Goal: Task Accomplishment & Management: Manage account settings

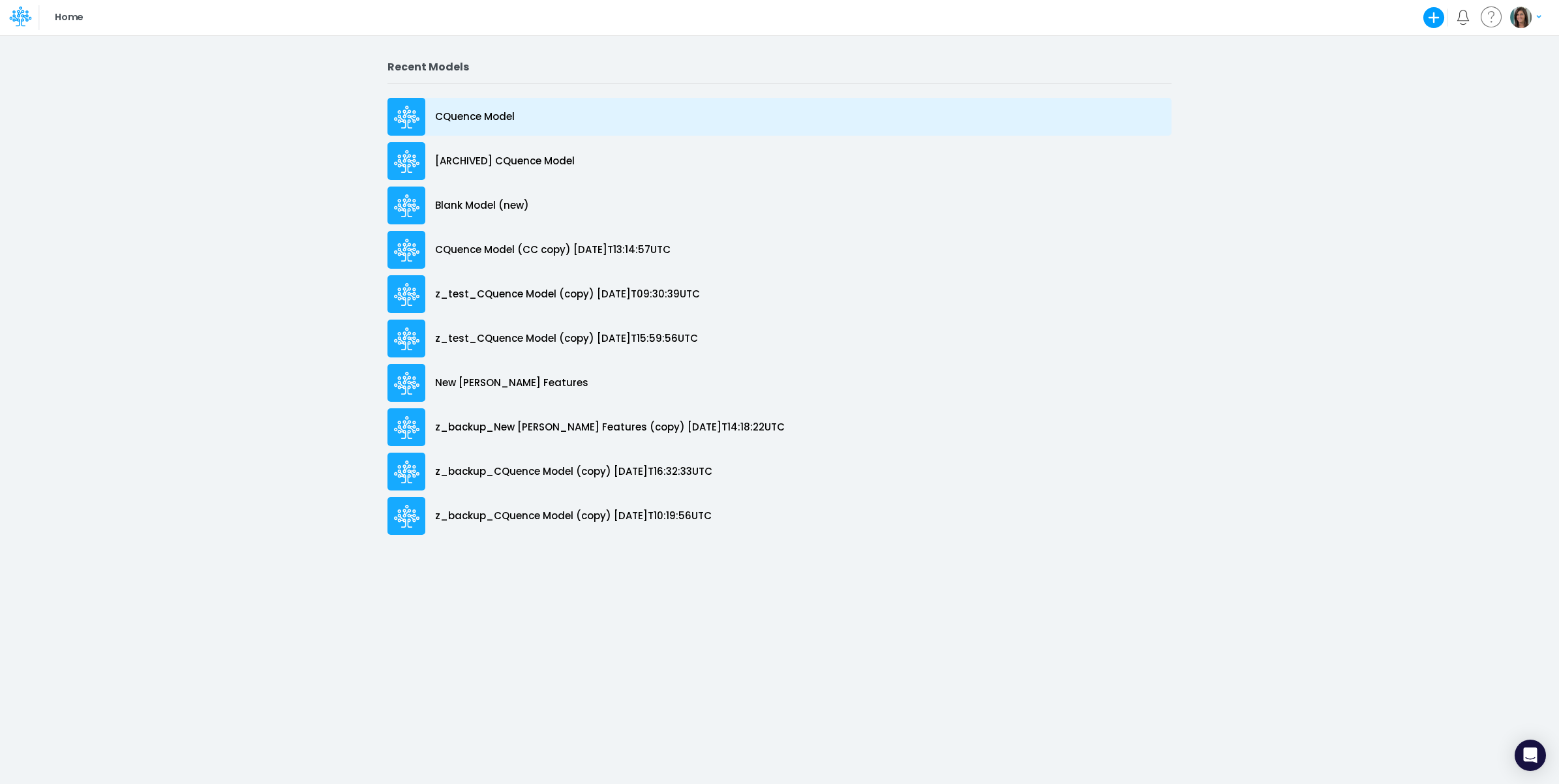
click at [490, 125] on div "CQuence Model" at bounding box center [780, 116] width 784 height 38
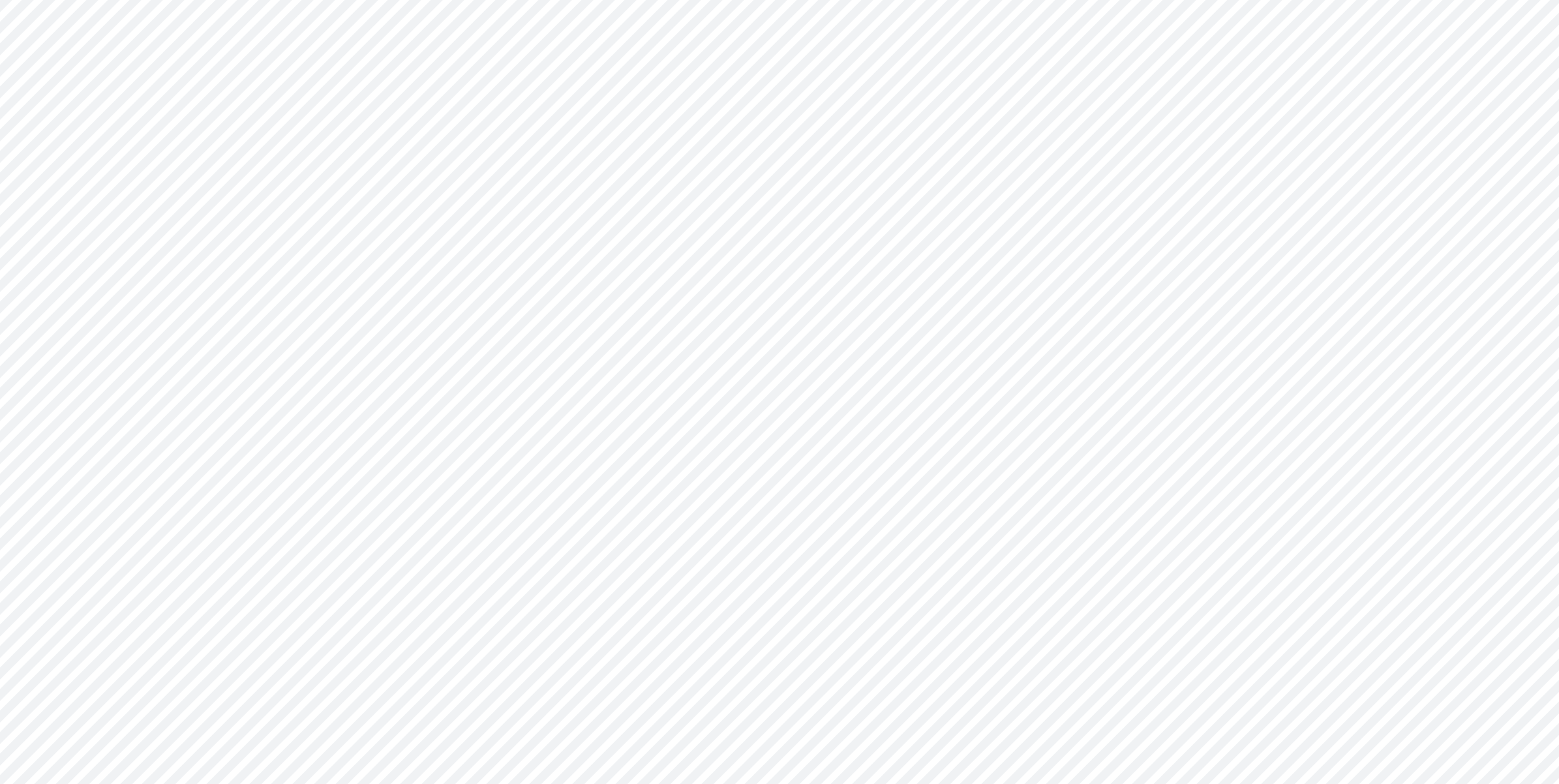
type input "Consolidated All by Month"
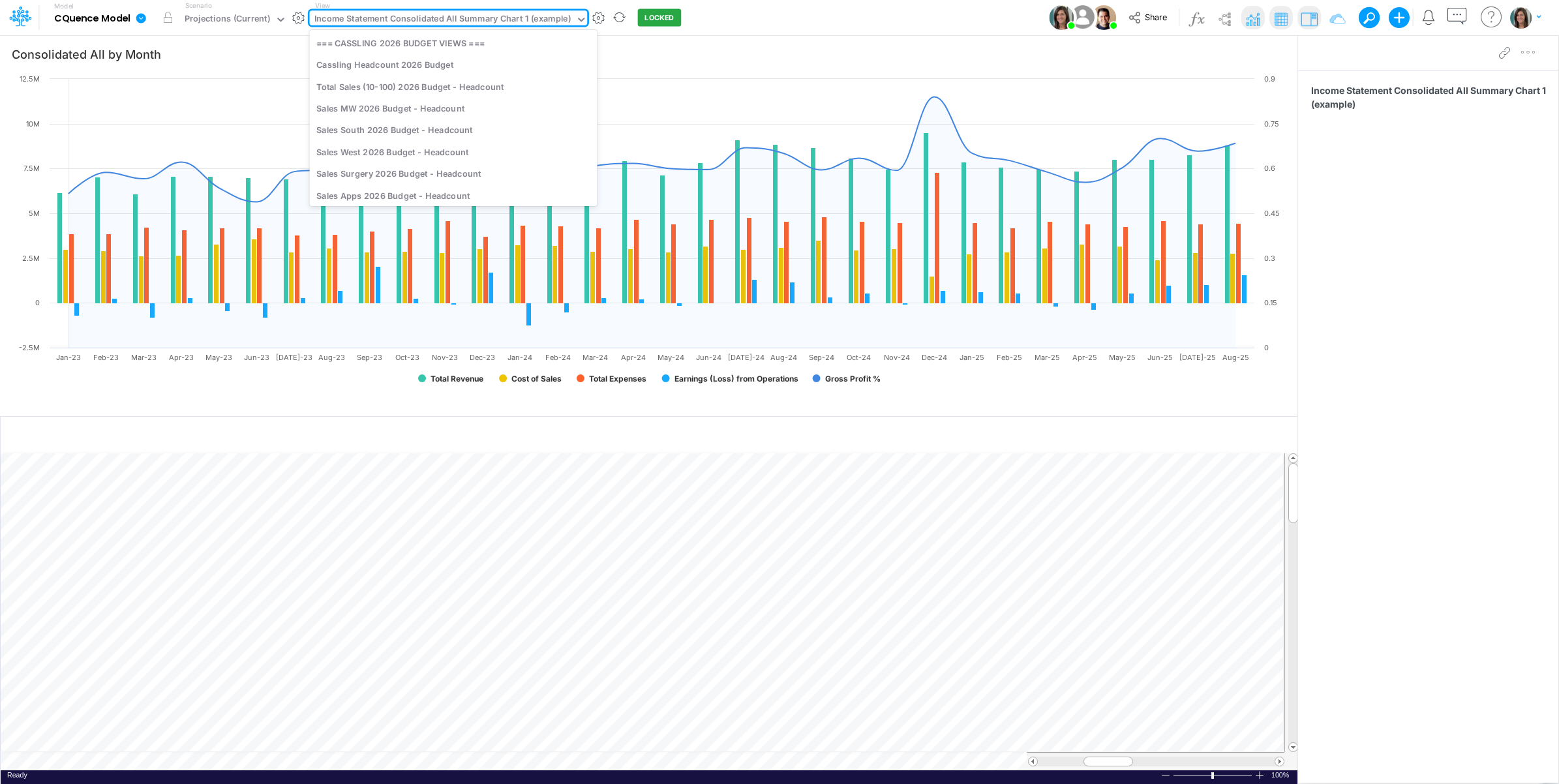
click at [450, 18] on div "Income Statement Consolidated All Summary Chart 1 (example)" at bounding box center [442, 20] width 256 height 15
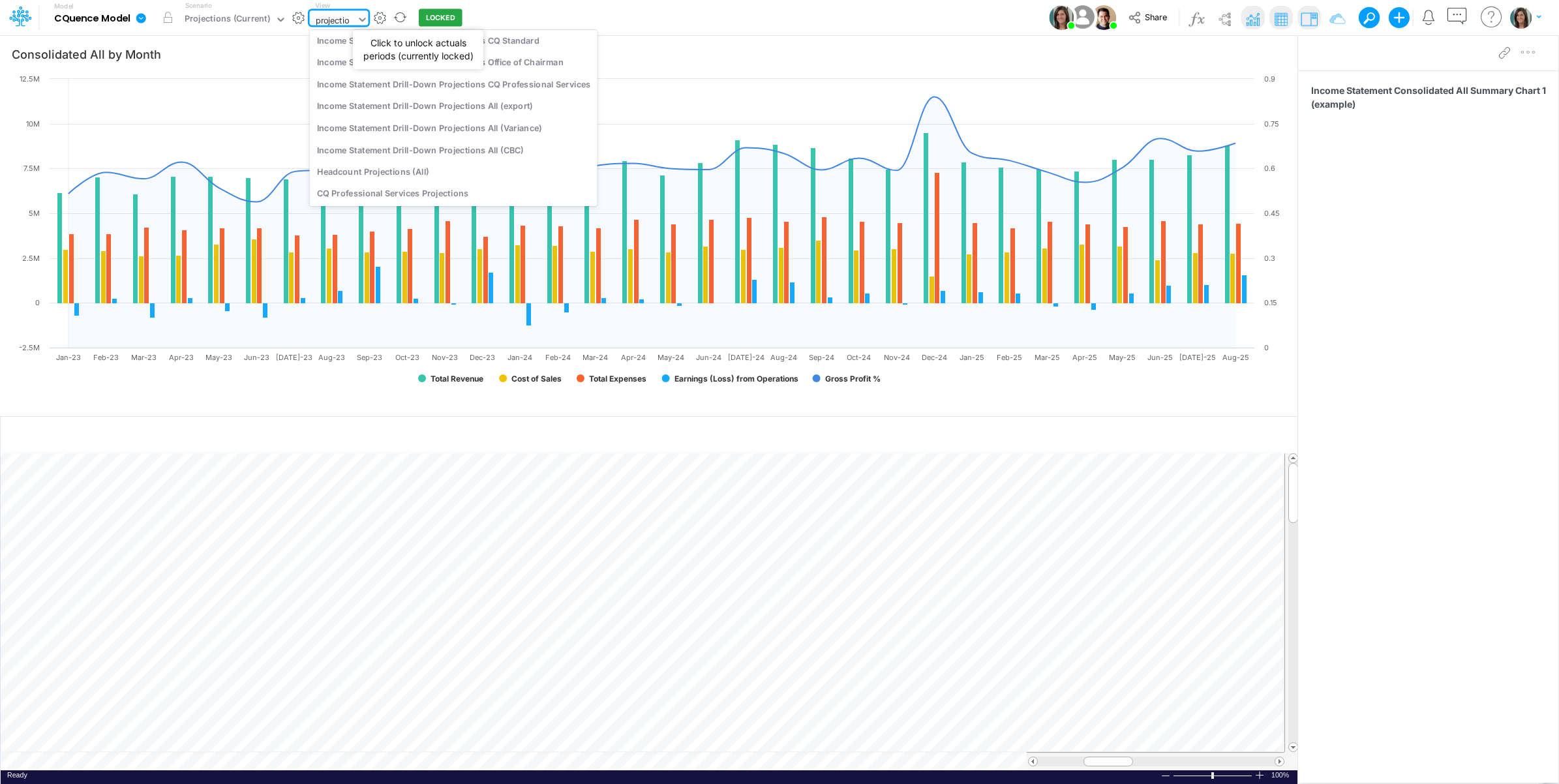
scroll to position [76, 0]
type input "projections"
click at [496, 62] on div "Income Statement Drill-Down Projections All" at bounding box center [453, 65] width 288 height 22
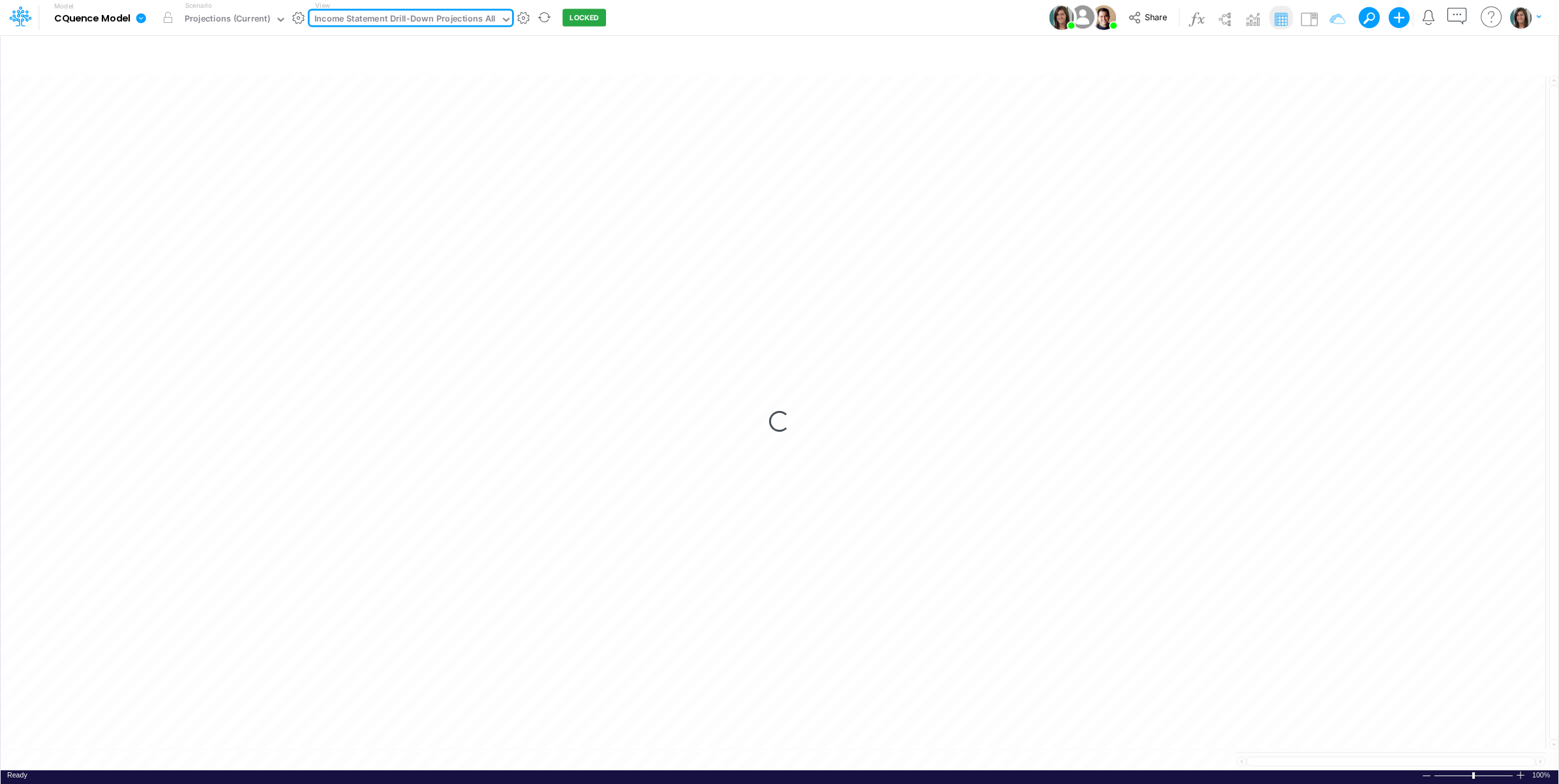
click at [667, 20] on div "Model CQuence Model Edit model settings Duplicate Import QuickBooks QuickBooks …" at bounding box center [780, 17] width 1403 height 35
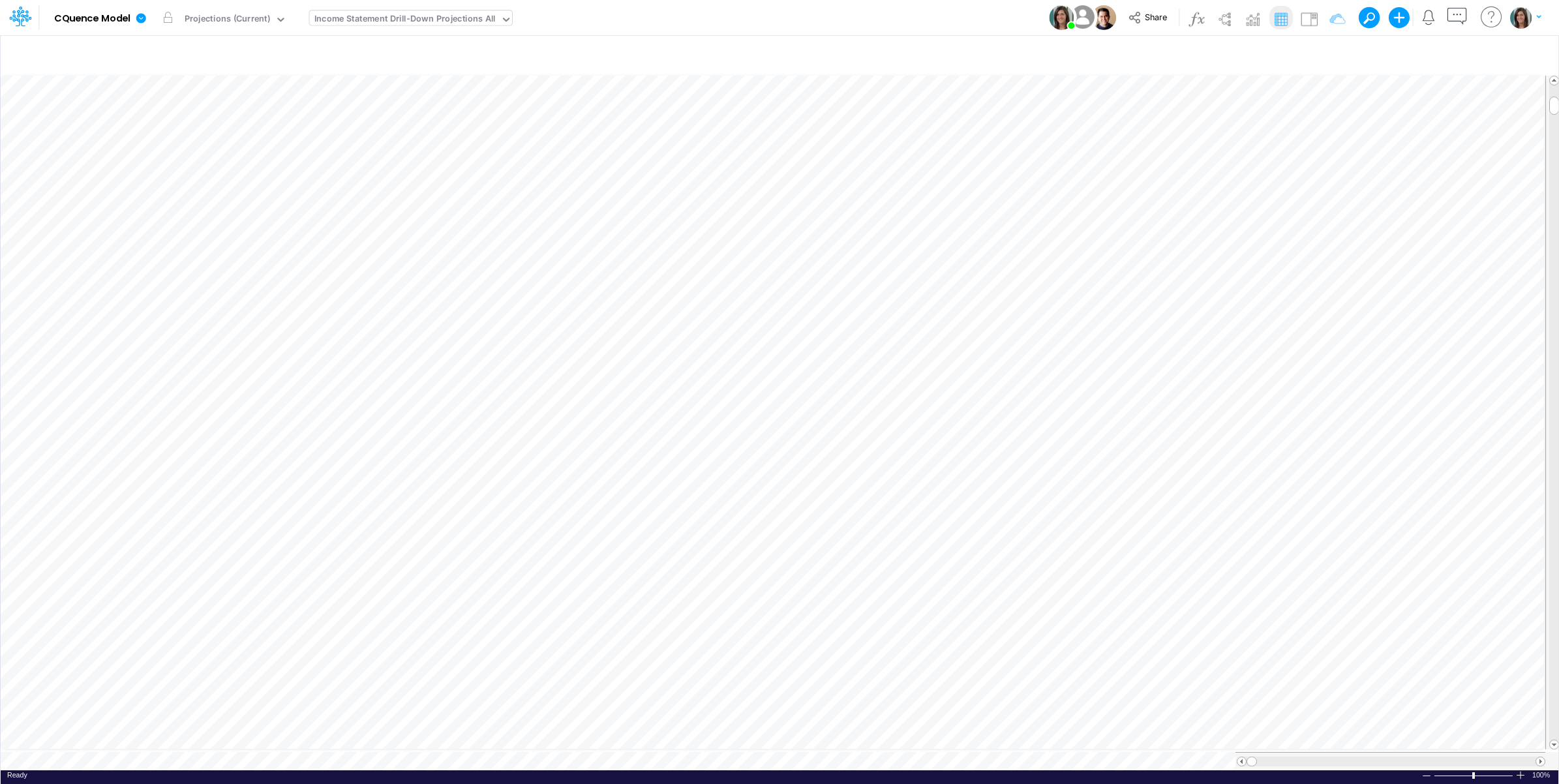
click at [437, 11] on div "View Income Statement Drill-Down Projections All" at bounding box center [411, 17] width 203 height 34
click at [435, 20] on div "Income Statement Drill-Down Projections All" at bounding box center [405, 20] width 182 height 15
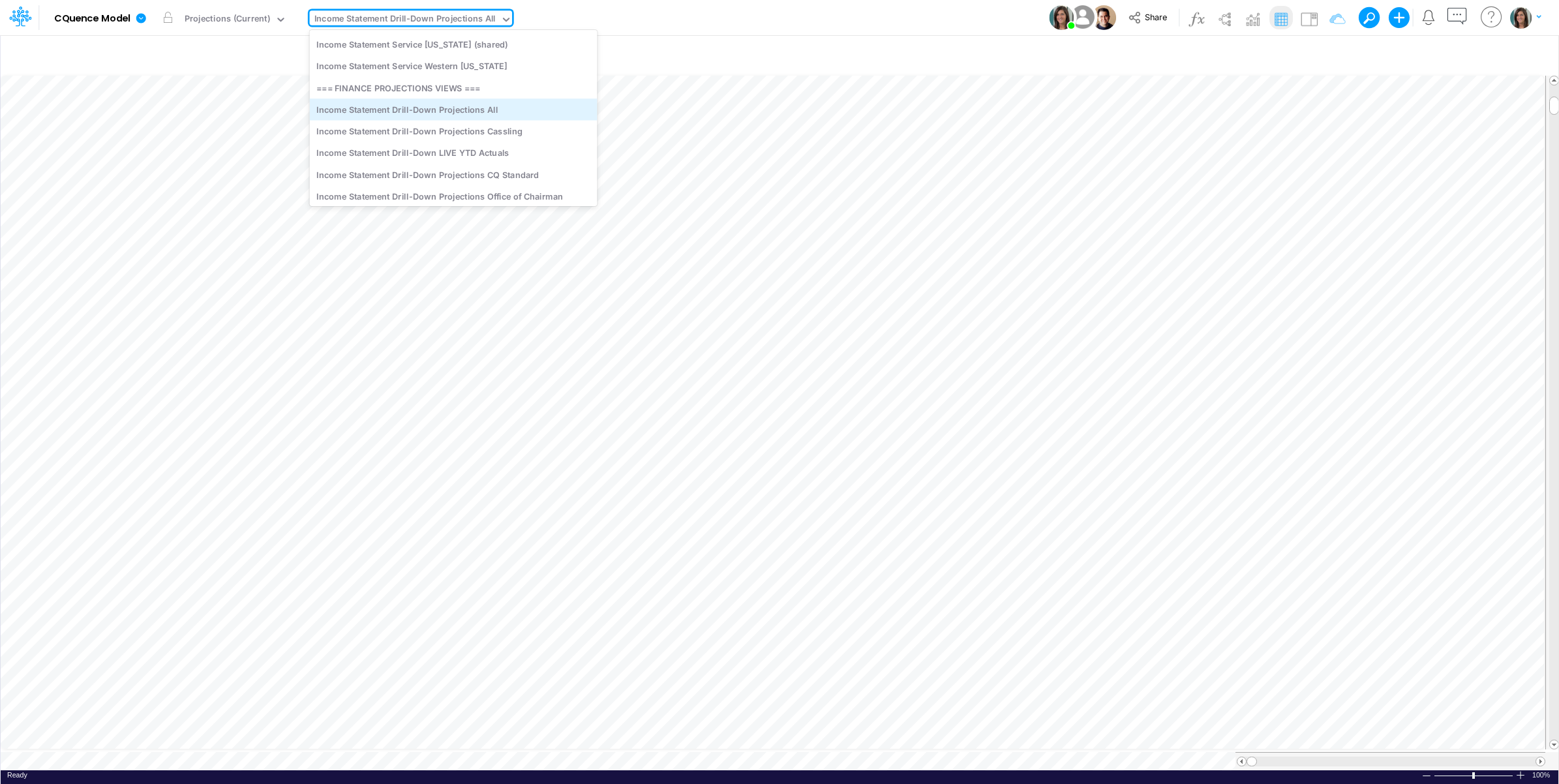
scroll to position [1544, 0]
drag, startPoint x: 442, startPoint y: 112, endPoint x: 445, endPoint y: 118, distance: 6.7
click at [445, 118] on div "Income Statement Drill-Down Projections Cassling" at bounding box center [453, 113] width 288 height 22
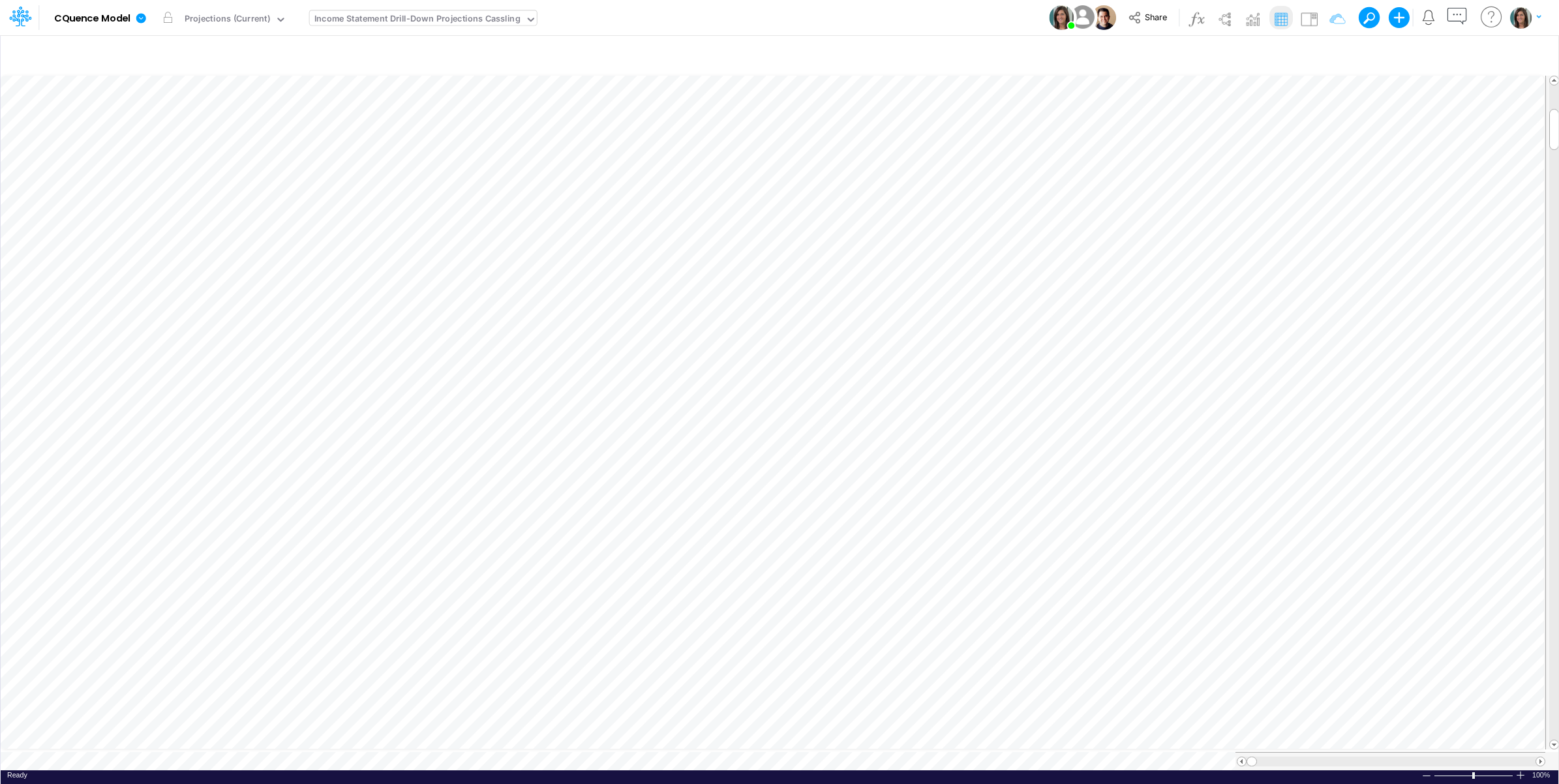
click at [454, 18] on div "Income Statement Drill-Down Projections Cassling" at bounding box center [417, 20] width 206 height 15
type input "v"
type input "c"
type input "colum"
click at [473, 18] on div "Model CQuence Model Edit model settings Duplicate Import QuickBooks QuickBooks …" at bounding box center [780, 17] width 1403 height 35
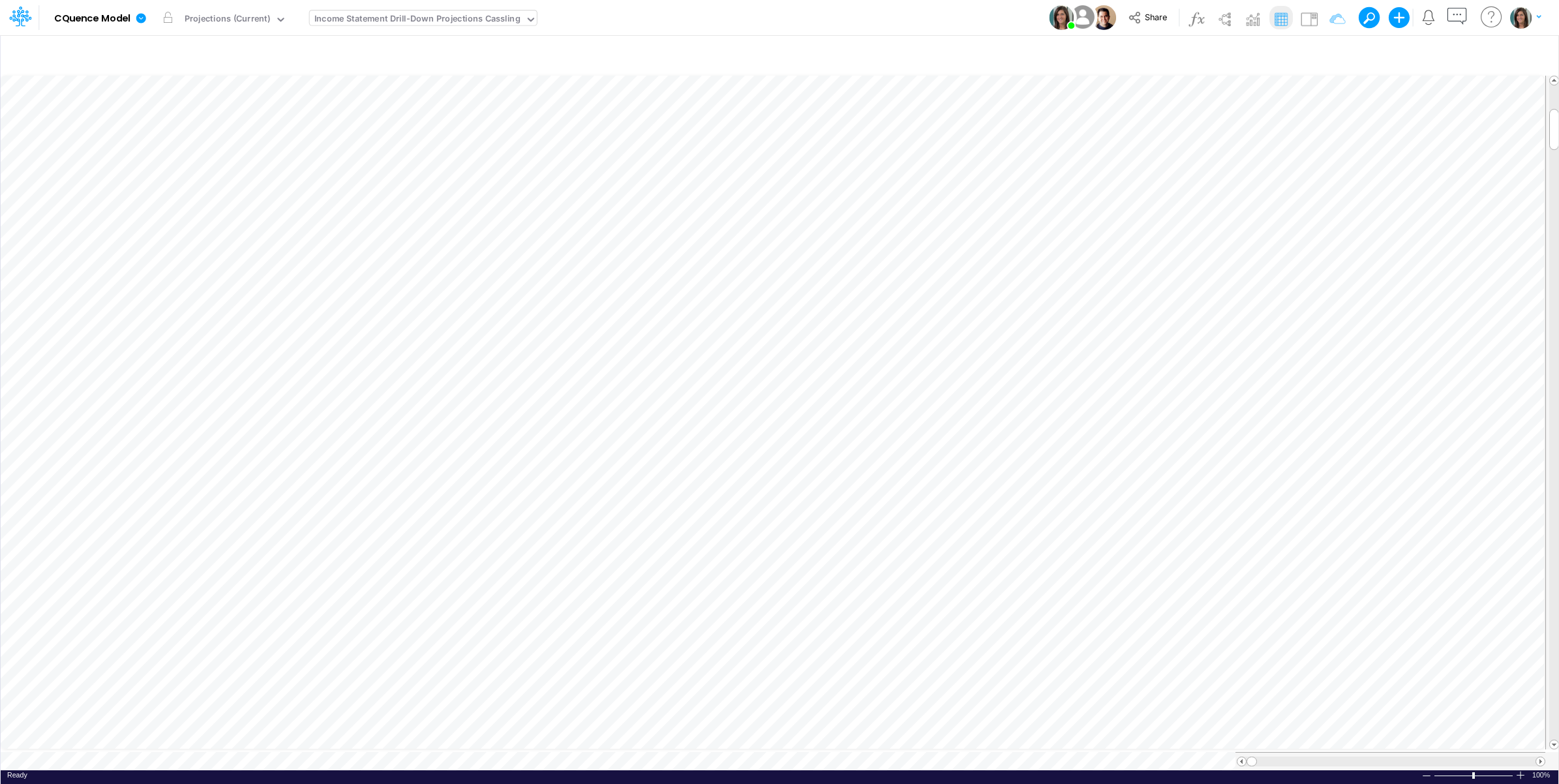
click at [345, 15] on div "Income Statement Drill-Down Projections Cassling" at bounding box center [417, 20] width 206 height 15
type input "divi"
click at [467, 43] on div "Income Statement 2026 Budget All by Division" at bounding box center [411, 42] width 203 height 22
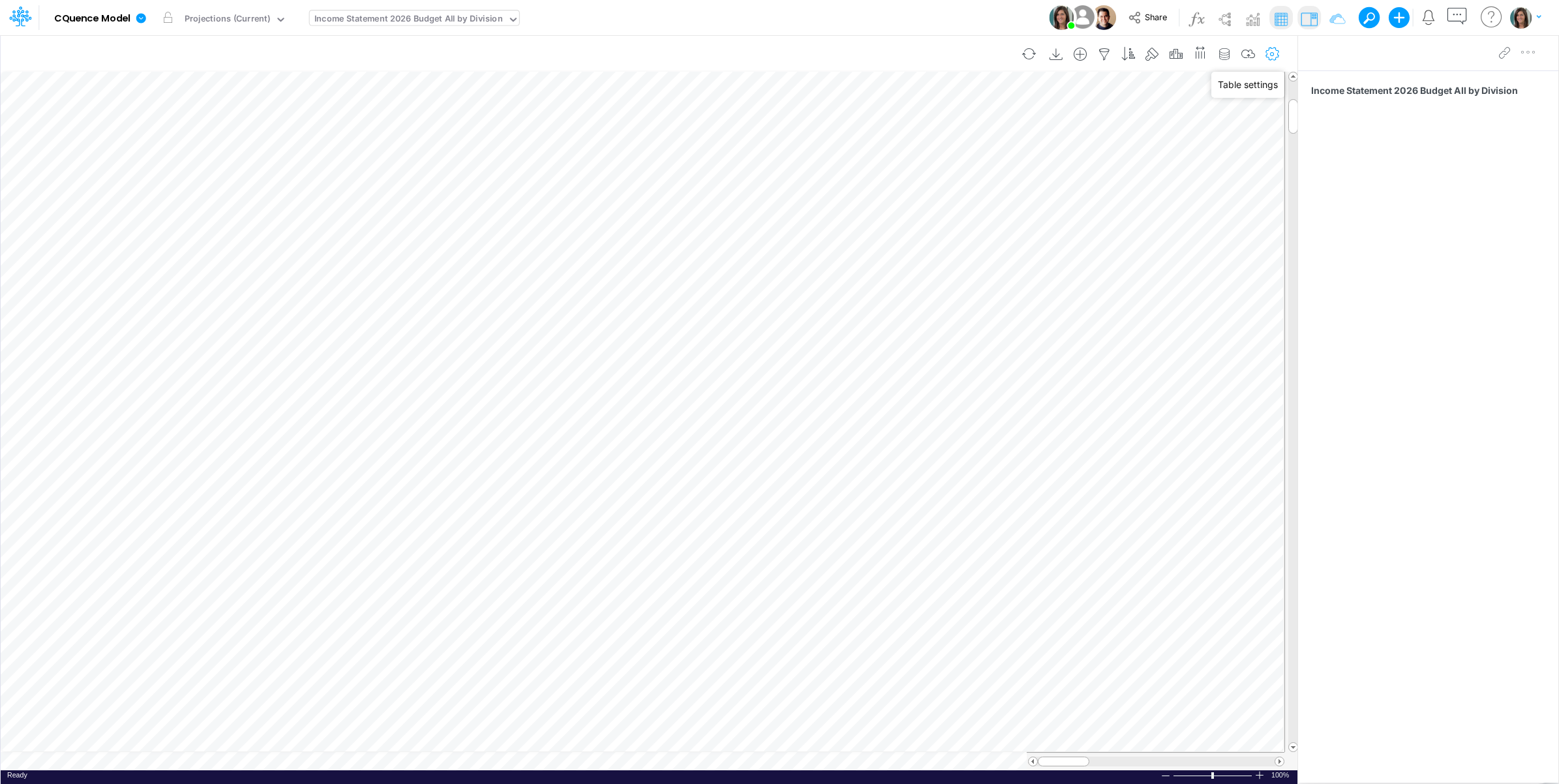
click at [1274, 53] on icon "button" at bounding box center [1273, 54] width 20 height 14
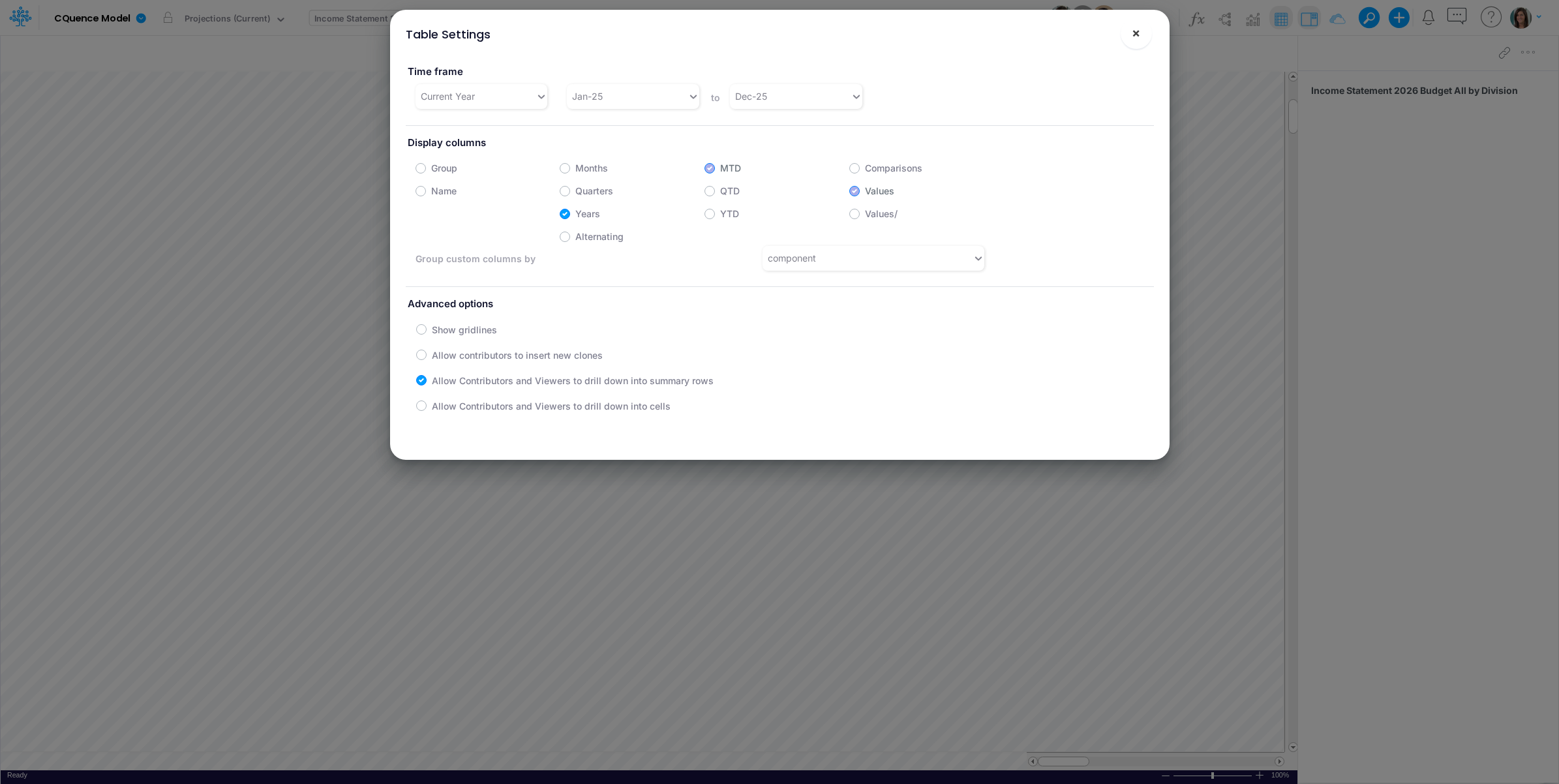
click at [1131, 34] on span "×" at bounding box center [1135, 33] width 9 height 16
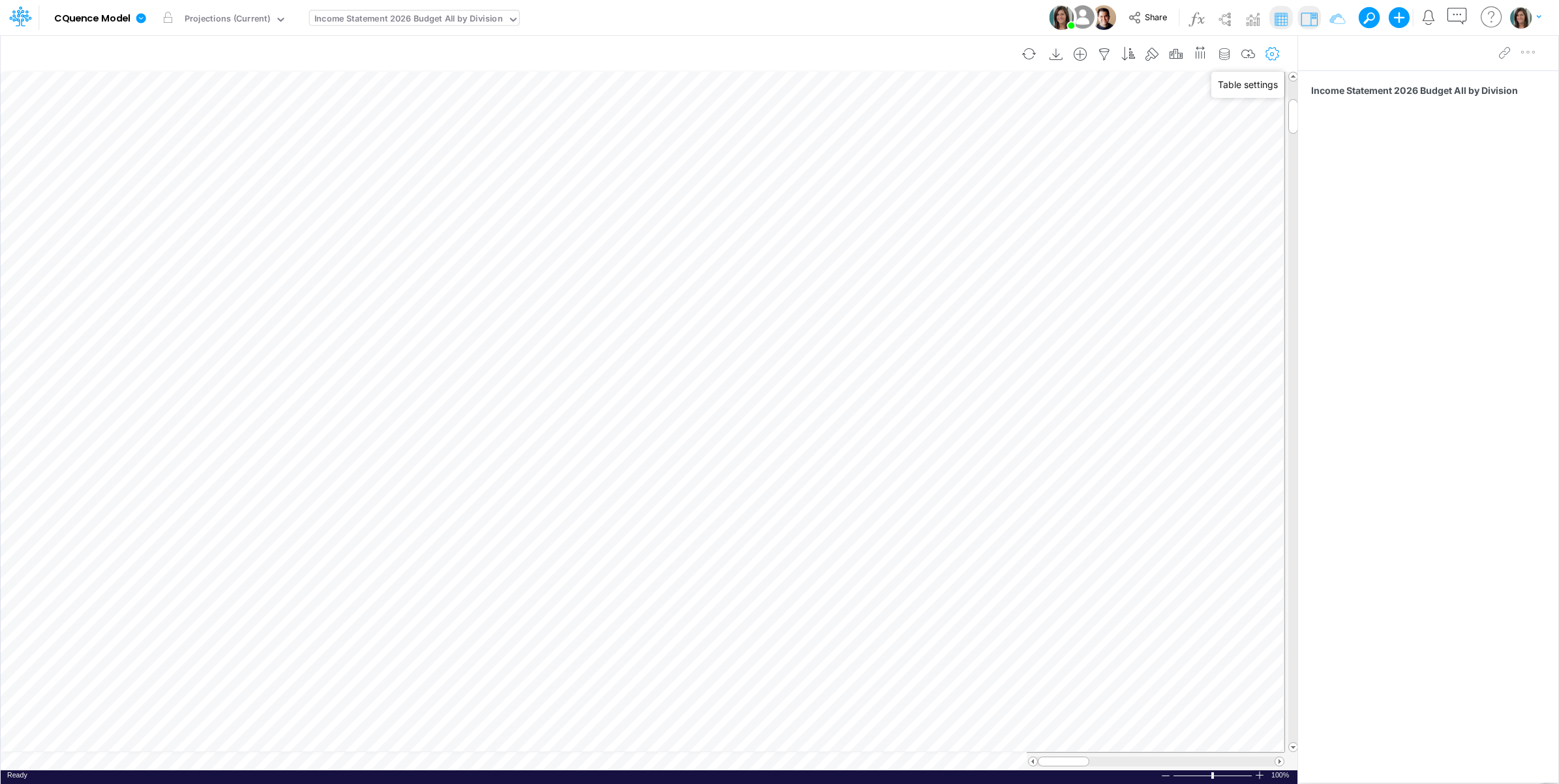
click at [1271, 52] on icon "button" at bounding box center [1273, 54] width 20 height 14
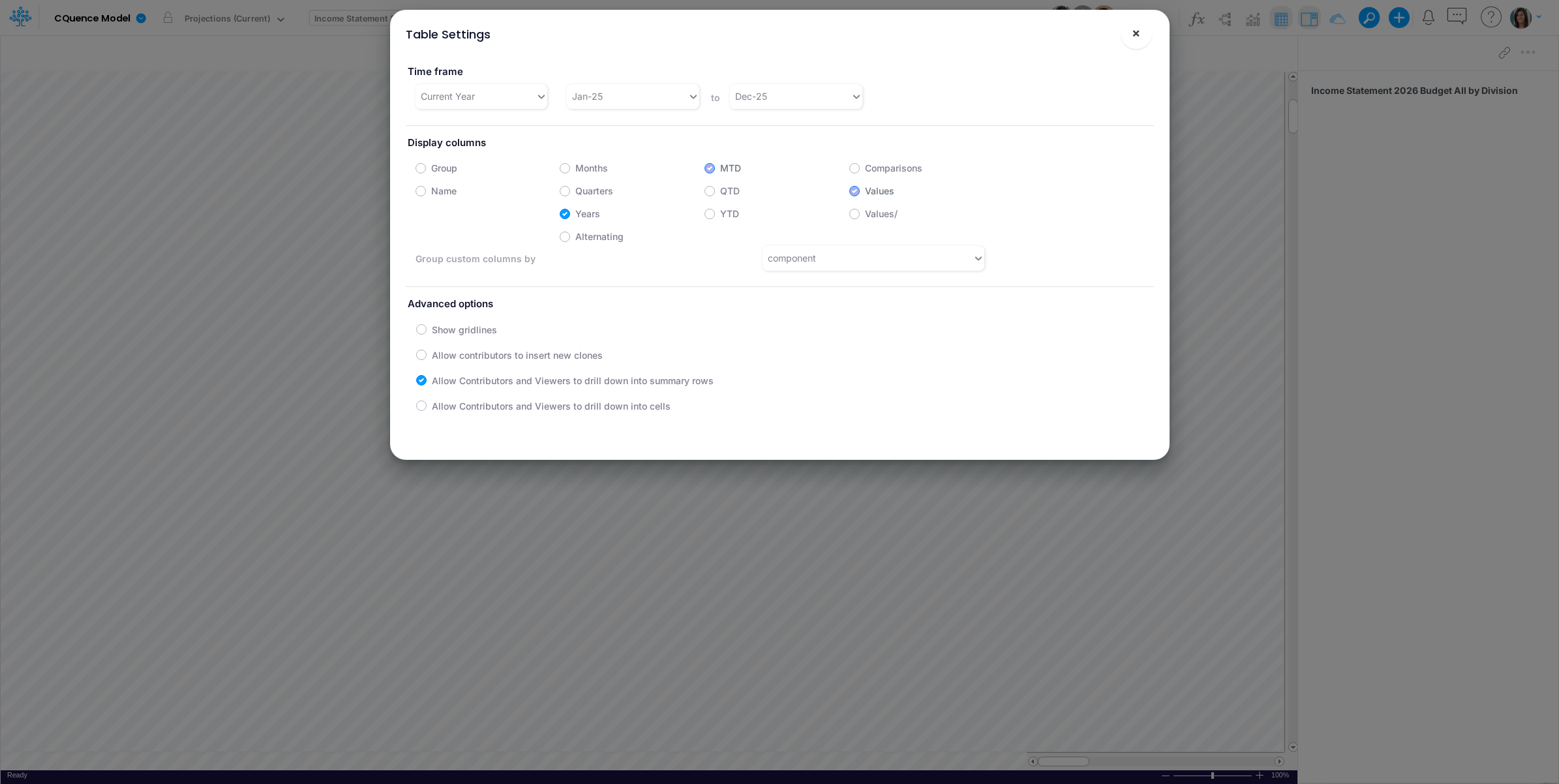
click at [1138, 32] on span "×" at bounding box center [1135, 33] width 9 height 16
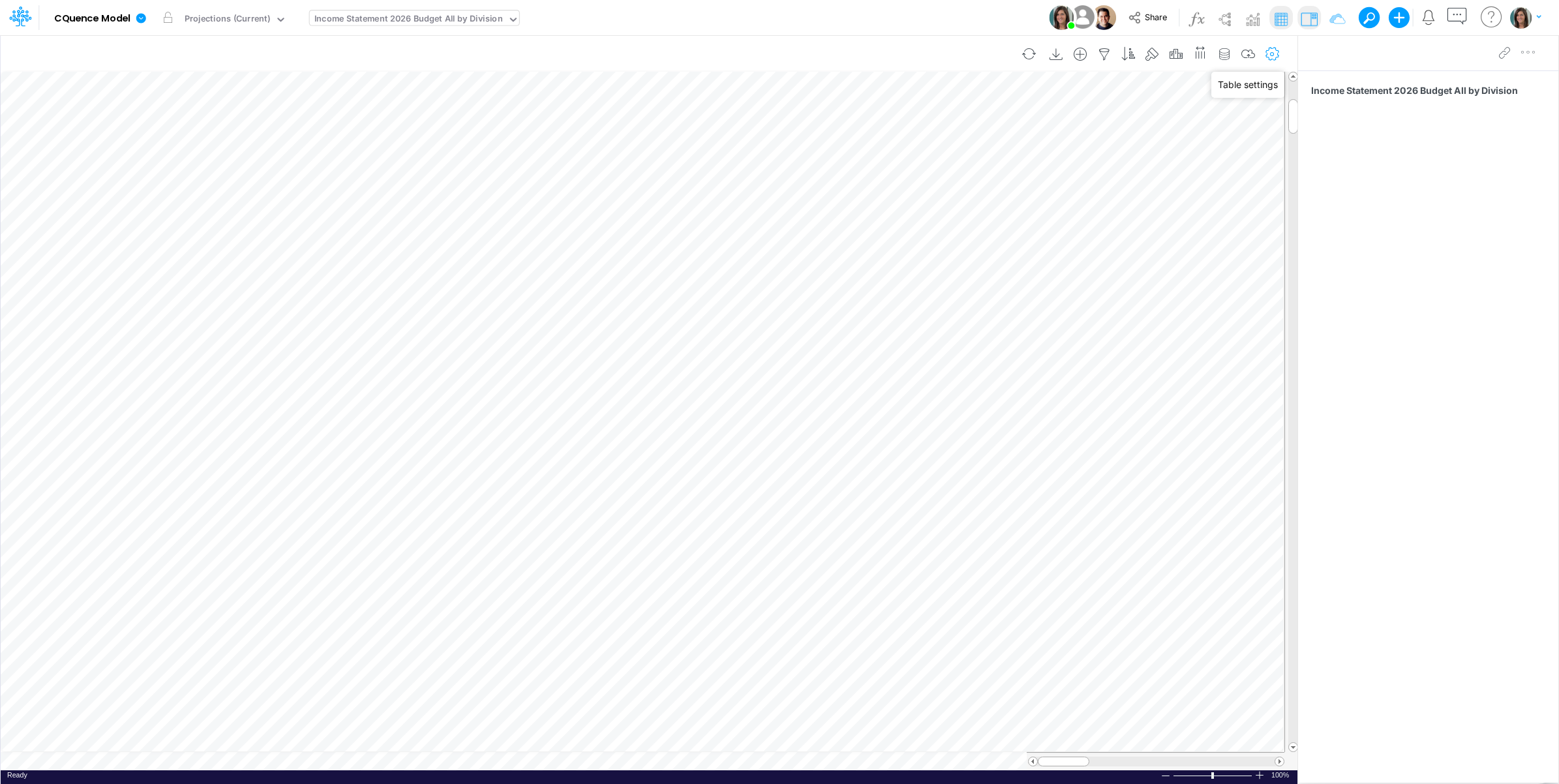
click at [1273, 49] on icon "button" at bounding box center [1273, 54] width 20 height 14
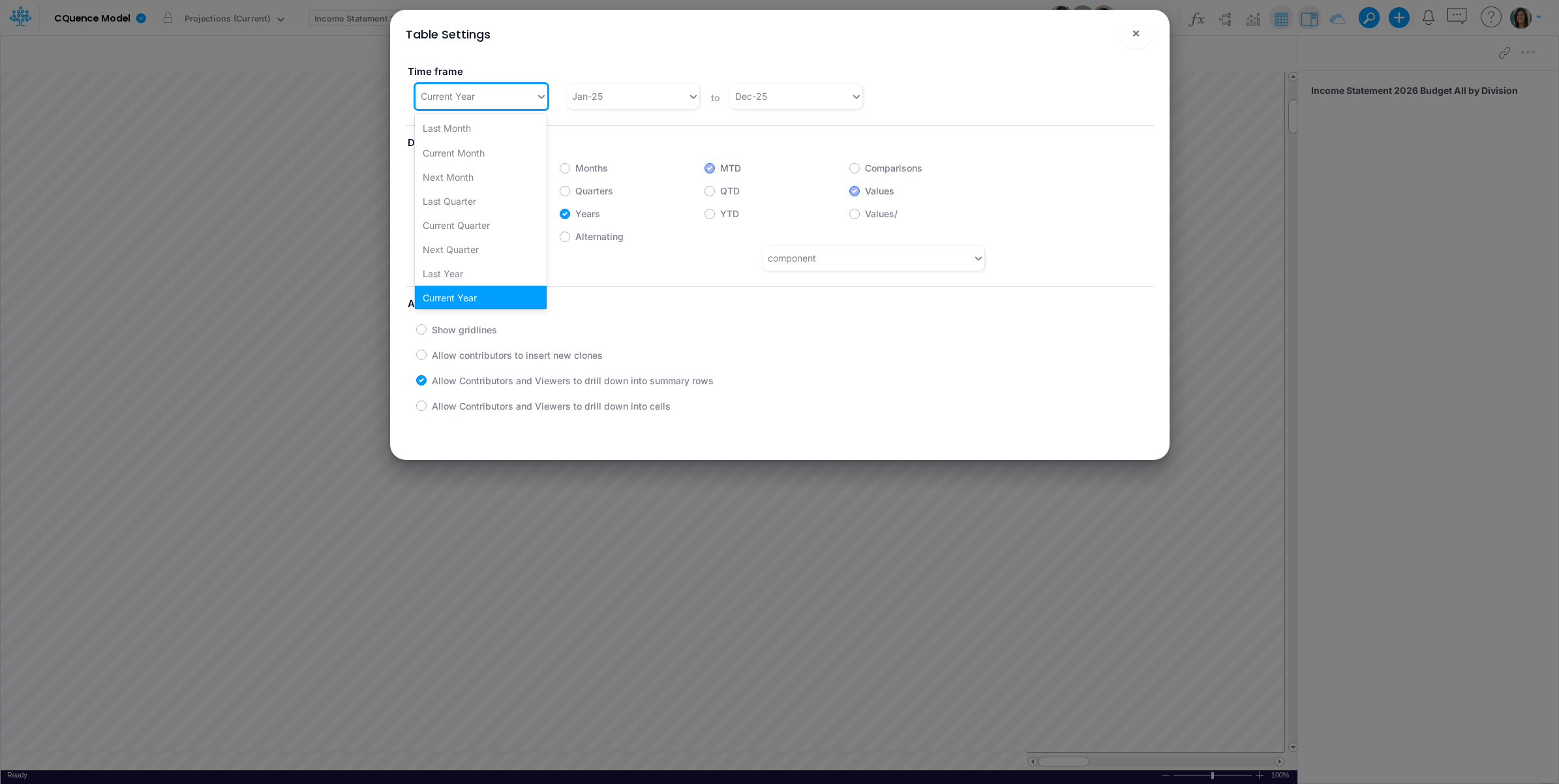
click at [436, 90] on div "Current Year" at bounding box center [448, 96] width 54 height 14
drag, startPoint x: 486, startPoint y: 274, endPoint x: 750, endPoint y: 82, distance: 326.4
click at [488, 274] on div "Custom" at bounding box center [480, 271] width 131 height 24
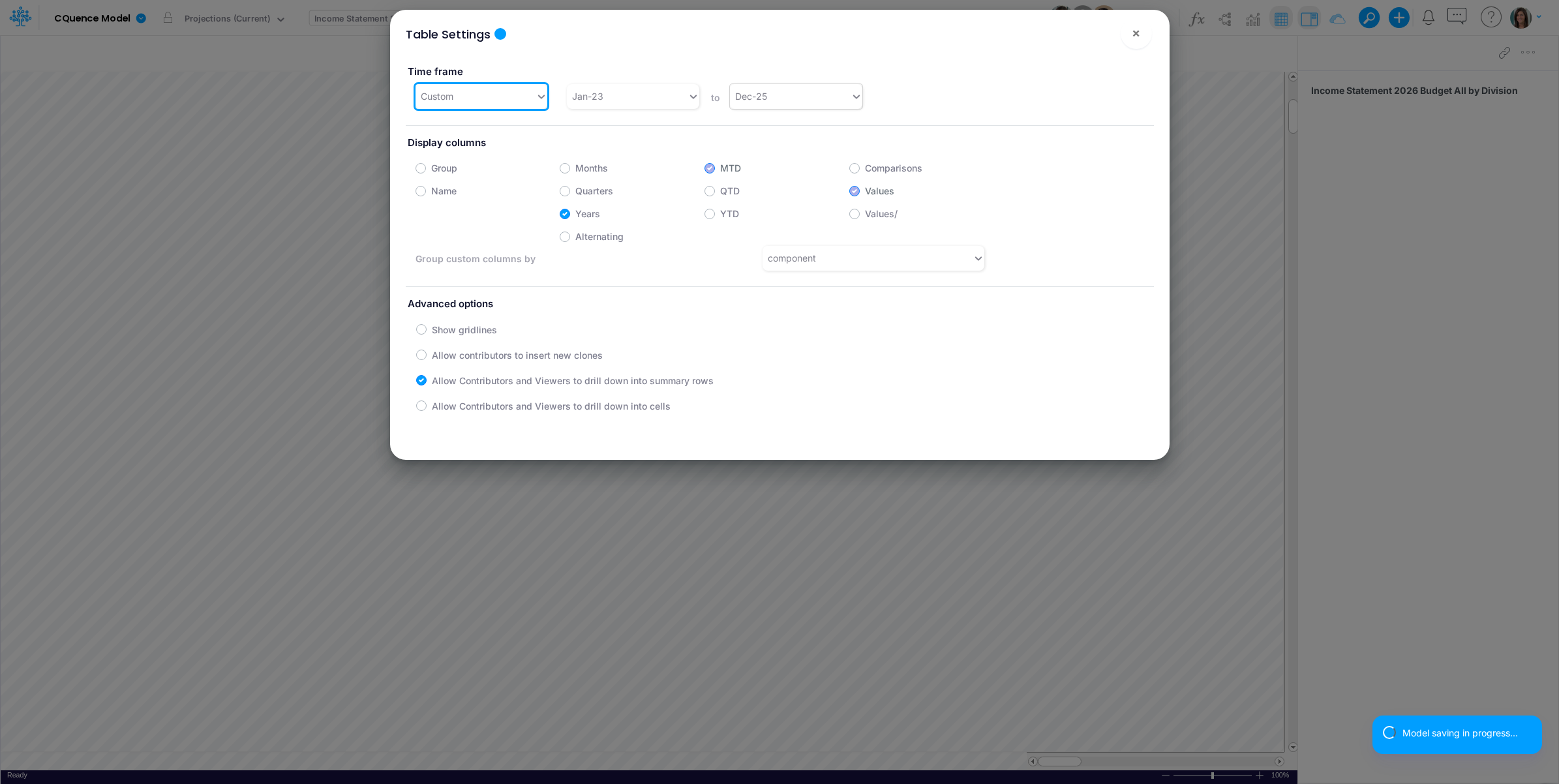
drag, startPoint x: 781, startPoint y: 88, endPoint x: 791, endPoint y: 108, distance: 22.4
click at [781, 88] on div "Dec-25" at bounding box center [790, 96] width 121 height 22
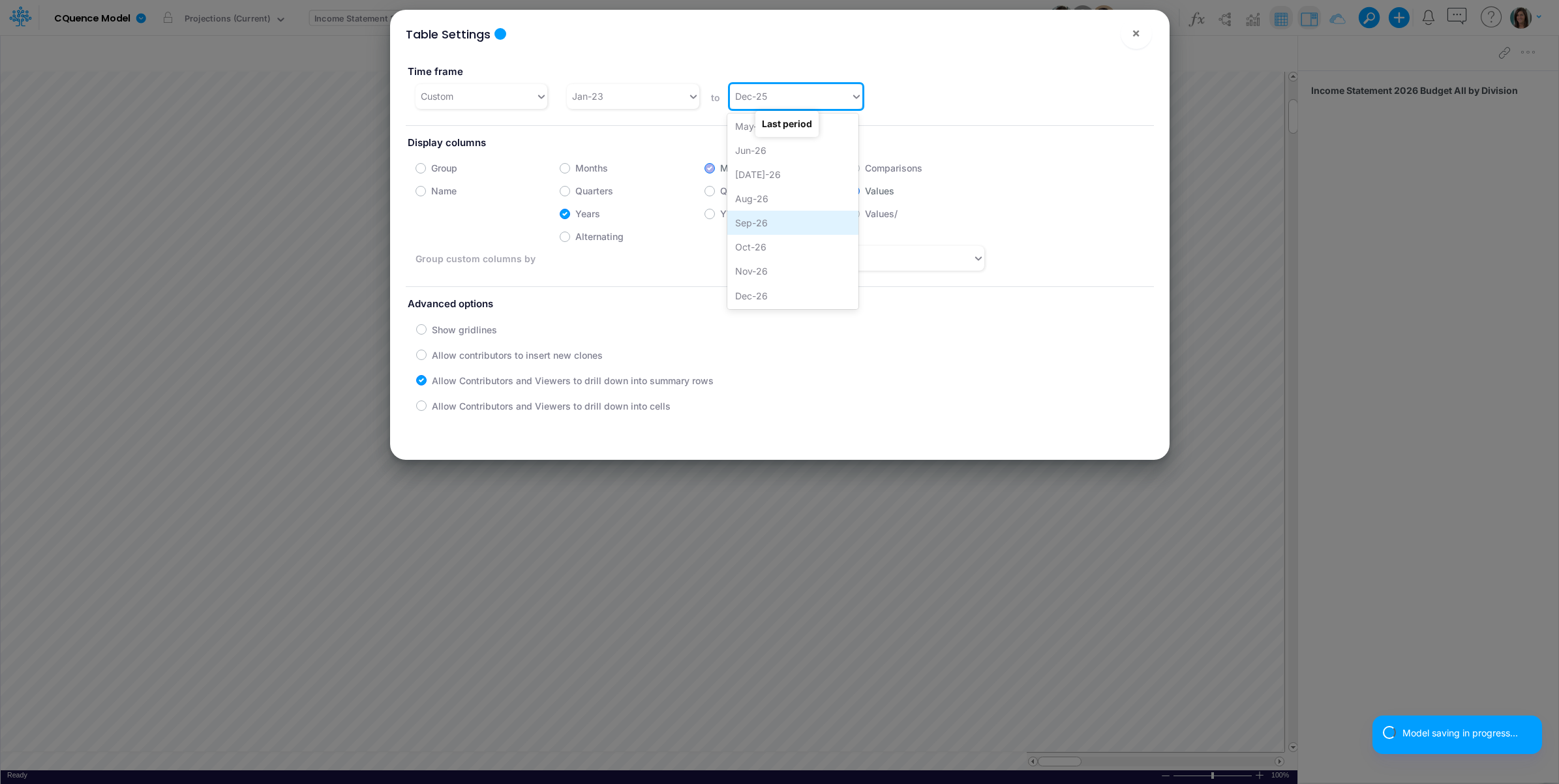
scroll to position [970, 0]
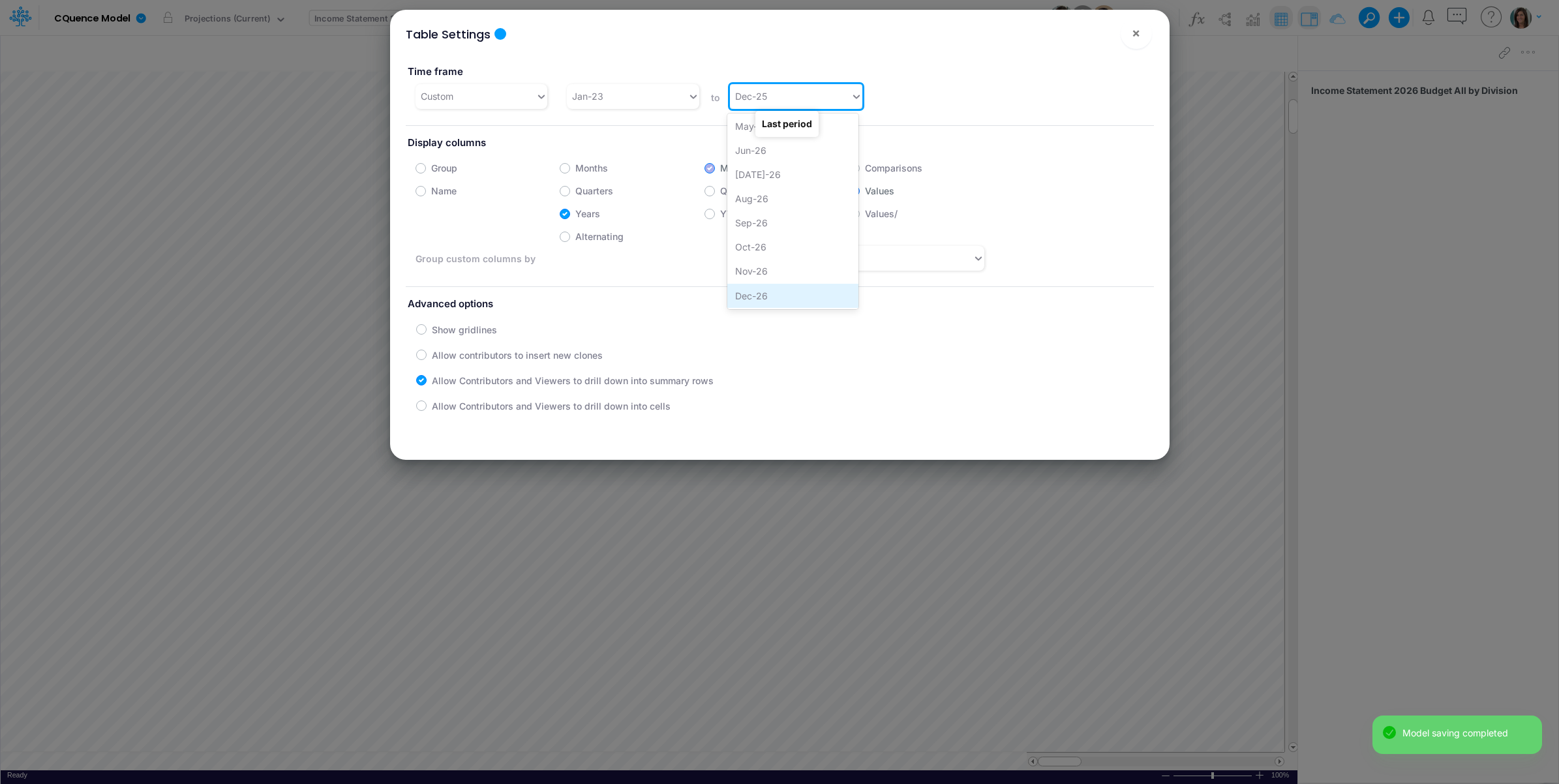
click at [758, 294] on div "Dec-26" at bounding box center [793, 296] width 131 height 24
click at [644, 90] on div "Jan-23" at bounding box center [627, 96] width 121 height 22
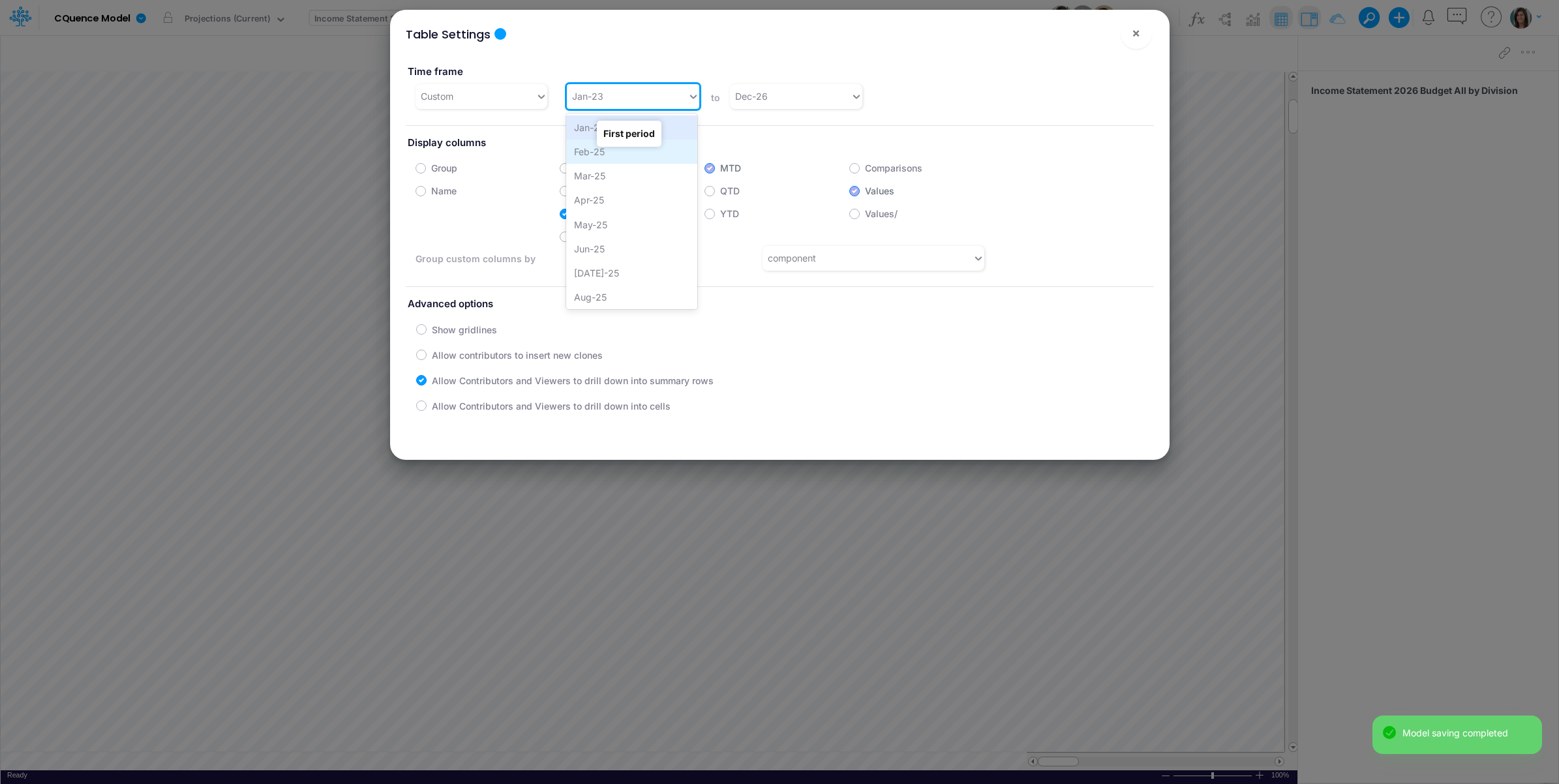
scroll to position [543, 0]
click at [621, 168] on div "Jan-25" at bounding box center [632, 166] width 131 height 24
click at [1143, 31] on button "×" at bounding box center [1136, 33] width 31 height 31
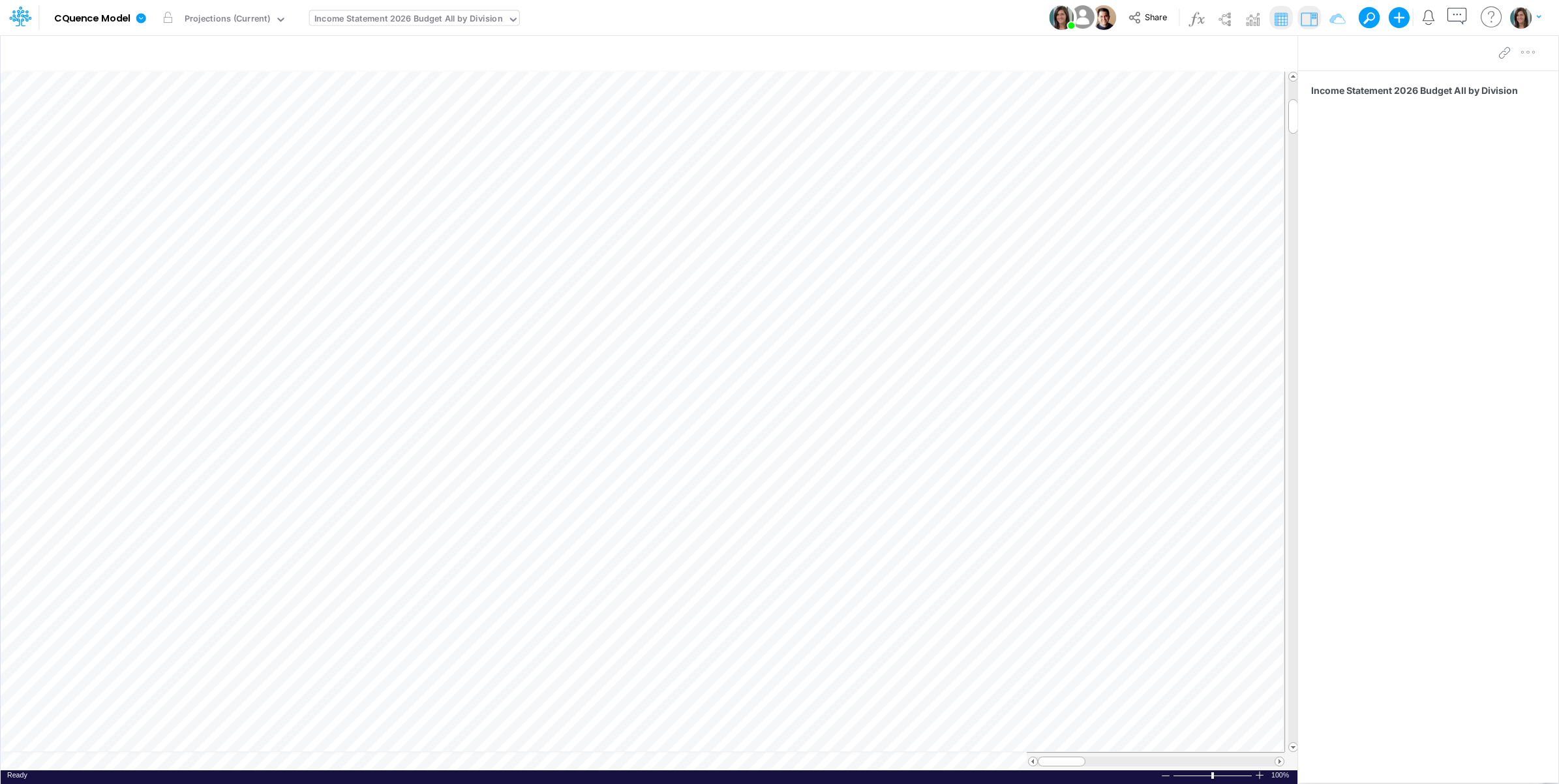
scroll to position [0, 1]
click at [1146, 15] on span "Share" at bounding box center [1156, 16] width 22 height 10
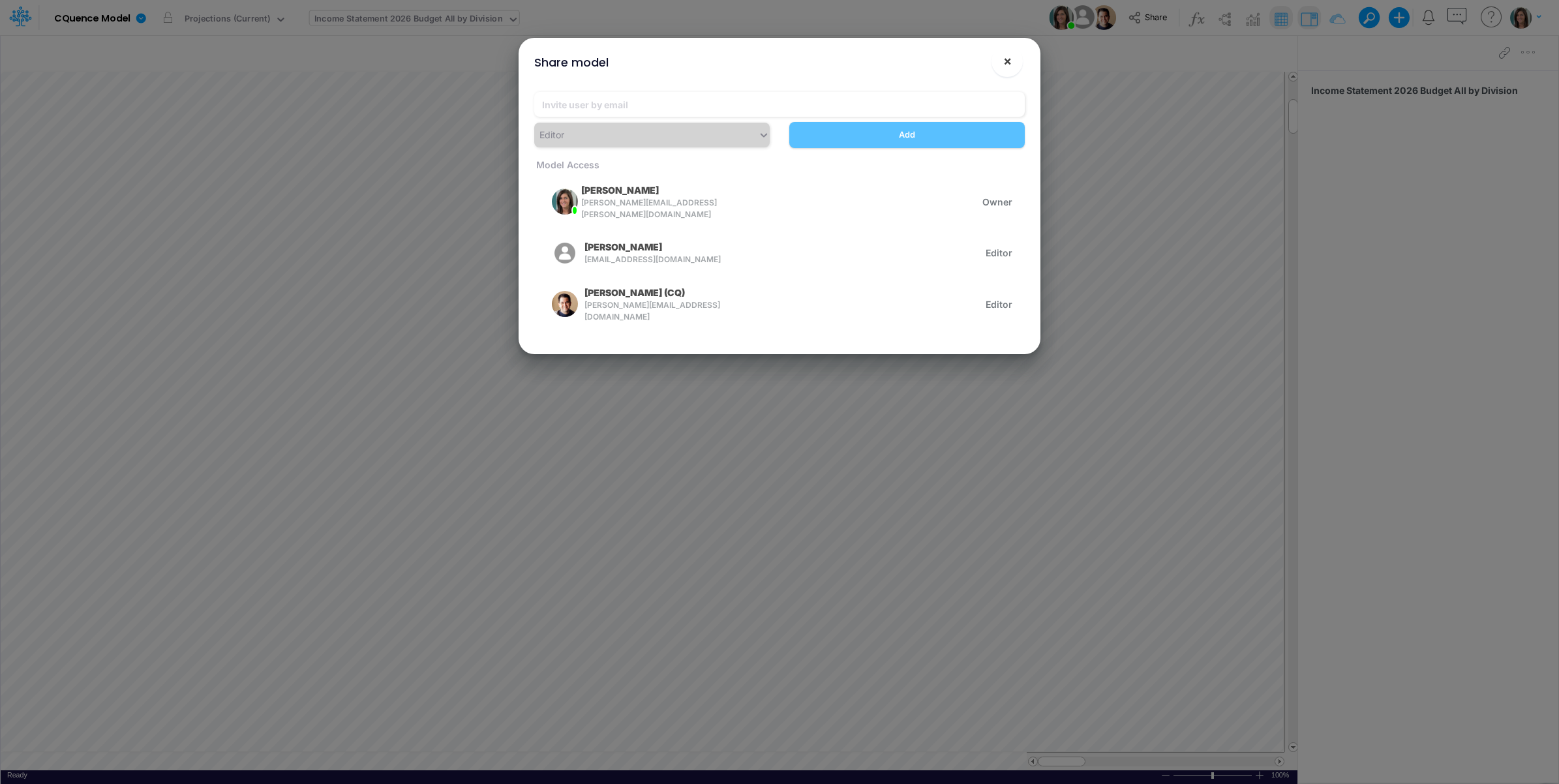
click at [1009, 59] on span "×" at bounding box center [1007, 61] width 9 height 16
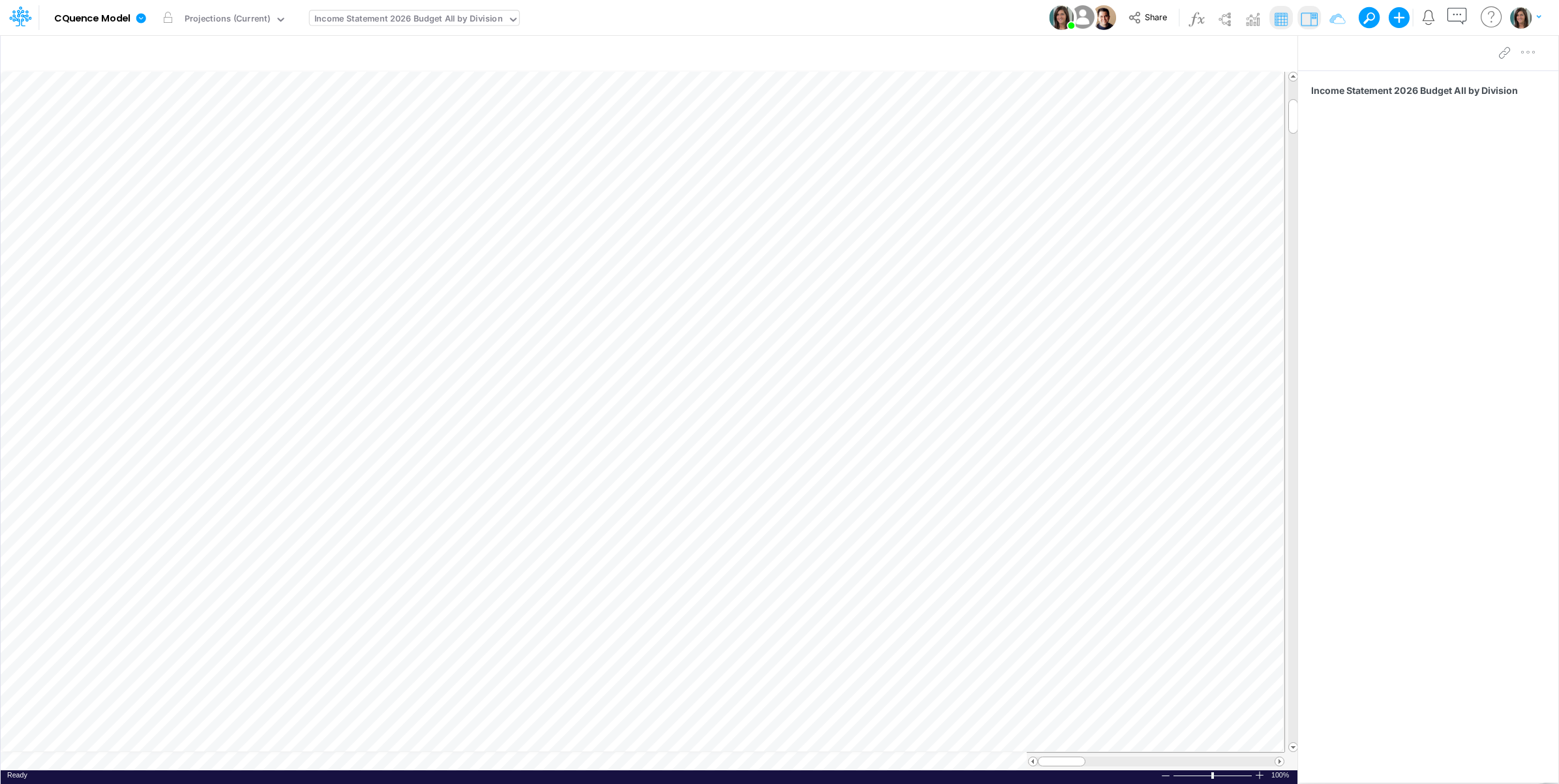
click at [988, 15] on div "Model CQuence Model Edit model settings Duplicate Import QuickBooks QuickBooks …" at bounding box center [780, 17] width 1403 height 35
click at [1101, 52] on icon "button" at bounding box center [1104, 54] width 20 height 14
select select "notEqual"
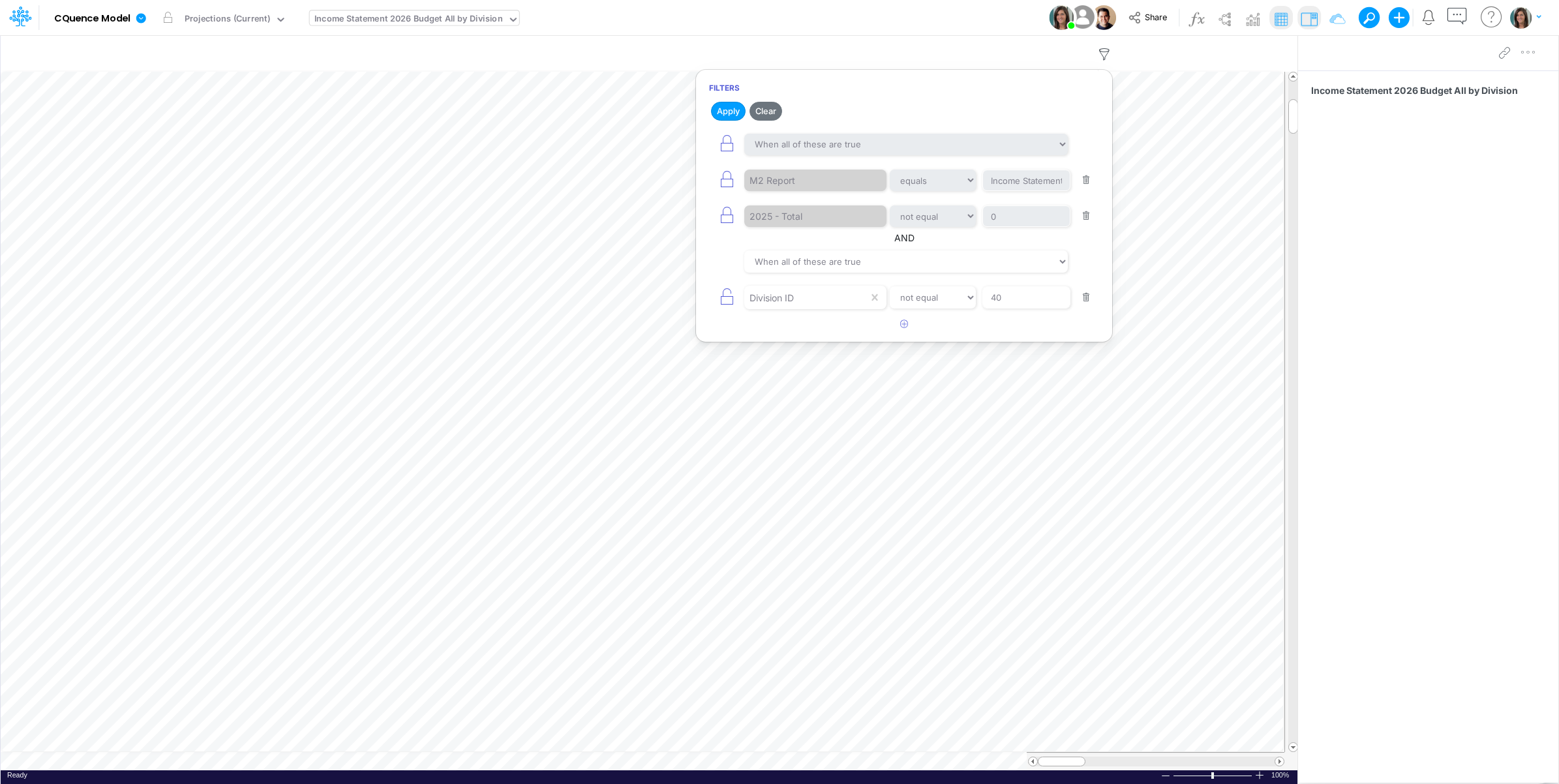
click at [963, 17] on div "Model CQuence Model Edit model settings Duplicate Import QuickBooks QuickBooks …" at bounding box center [780, 17] width 1403 height 35
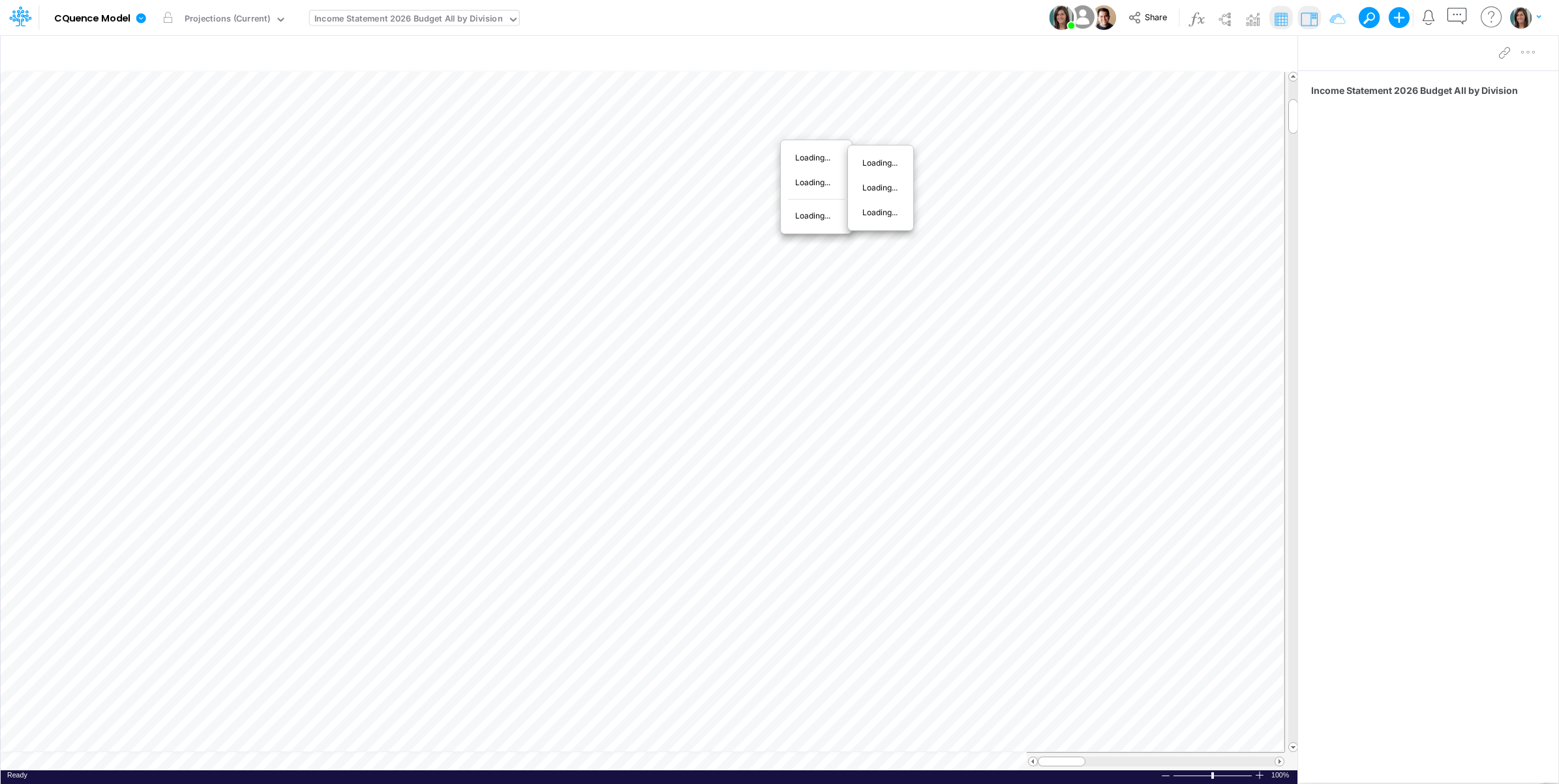
click at [789, 145] on div "Loading..." at bounding box center [816, 158] width 71 height 25
click at [778, 12] on div "Model CQuence Model Edit model settings Duplicate Import QuickBooks QuickBooks …" at bounding box center [780, 17] width 1403 height 35
click at [1527, 16] on img "button" at bounding box center [1521, 17] width 22 height 22
click at [137, 23] on icon at bounding box center [141, 18] width 12 height 12
click at [164, 137] on button "View model info" at bounding box center [207, 135] width 139 height 20
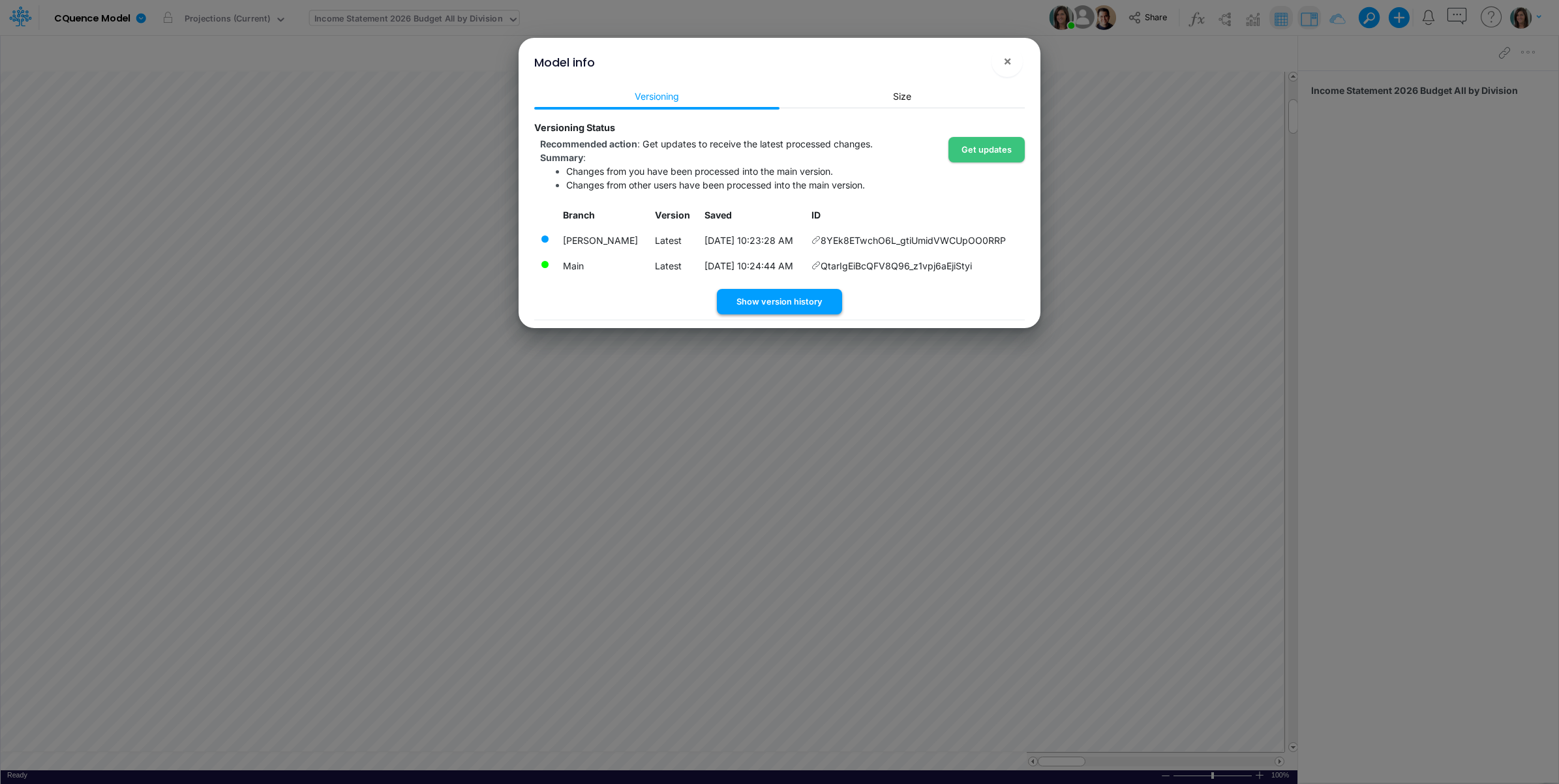
click at [807, 301] on button "Show version history" at bounding box center [780, 302] width 125 height 26
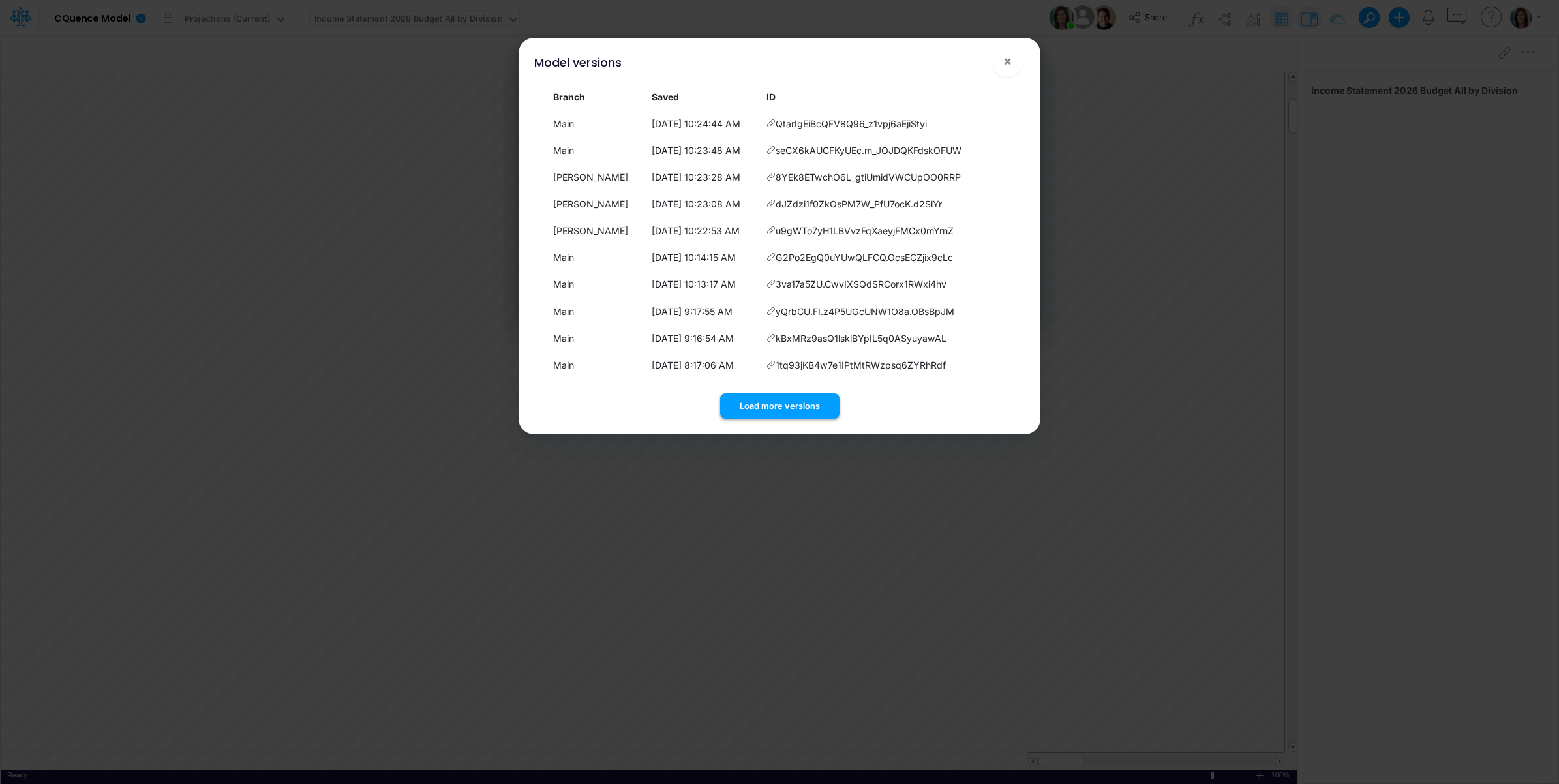
click at [811, 402] on button "Load more versions" at bounding box center [780, 406] width 119 height 26
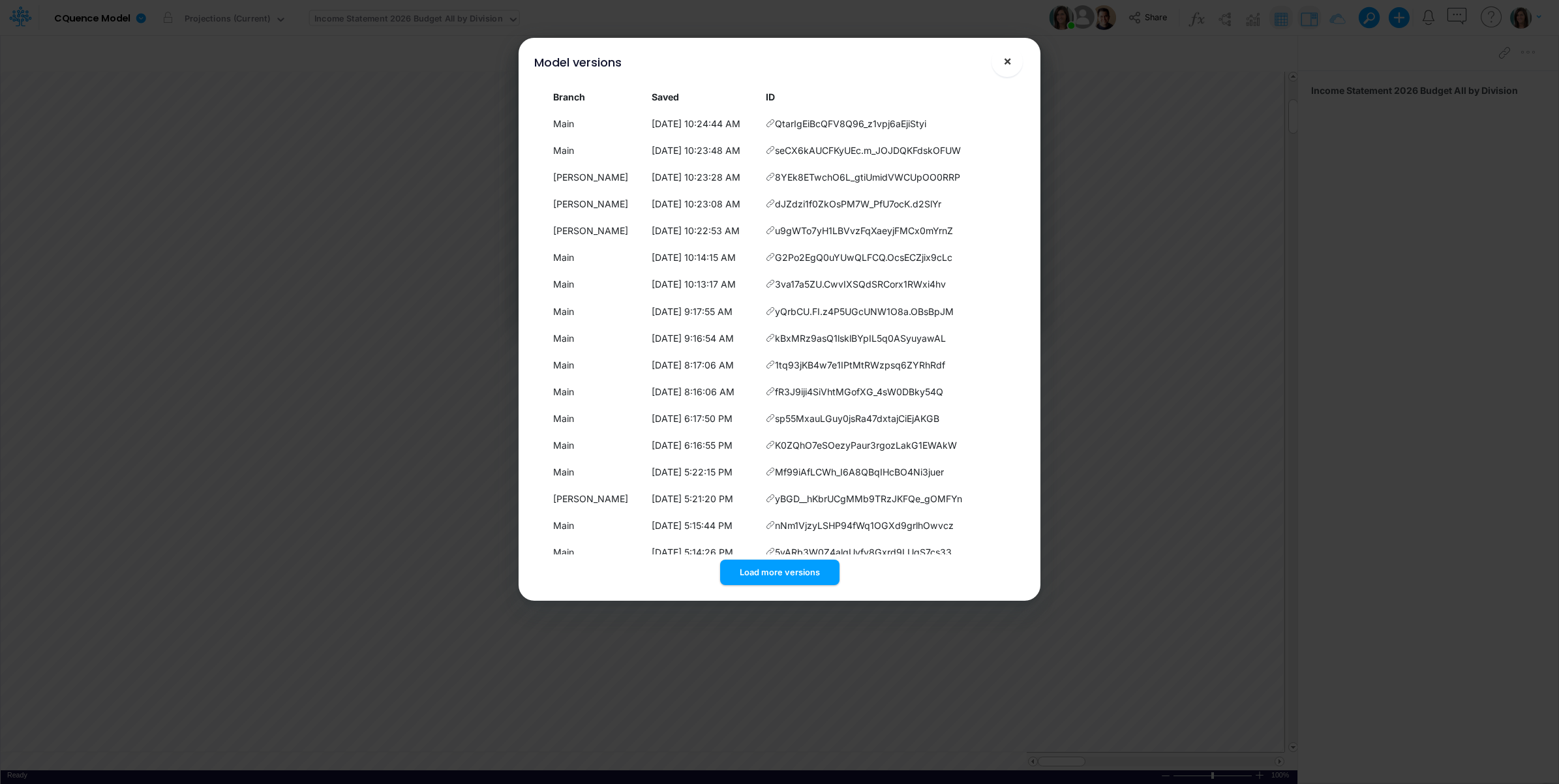
click at [1010, 59] on span "×" at bounding box center [1007, 61] width 9 height 16
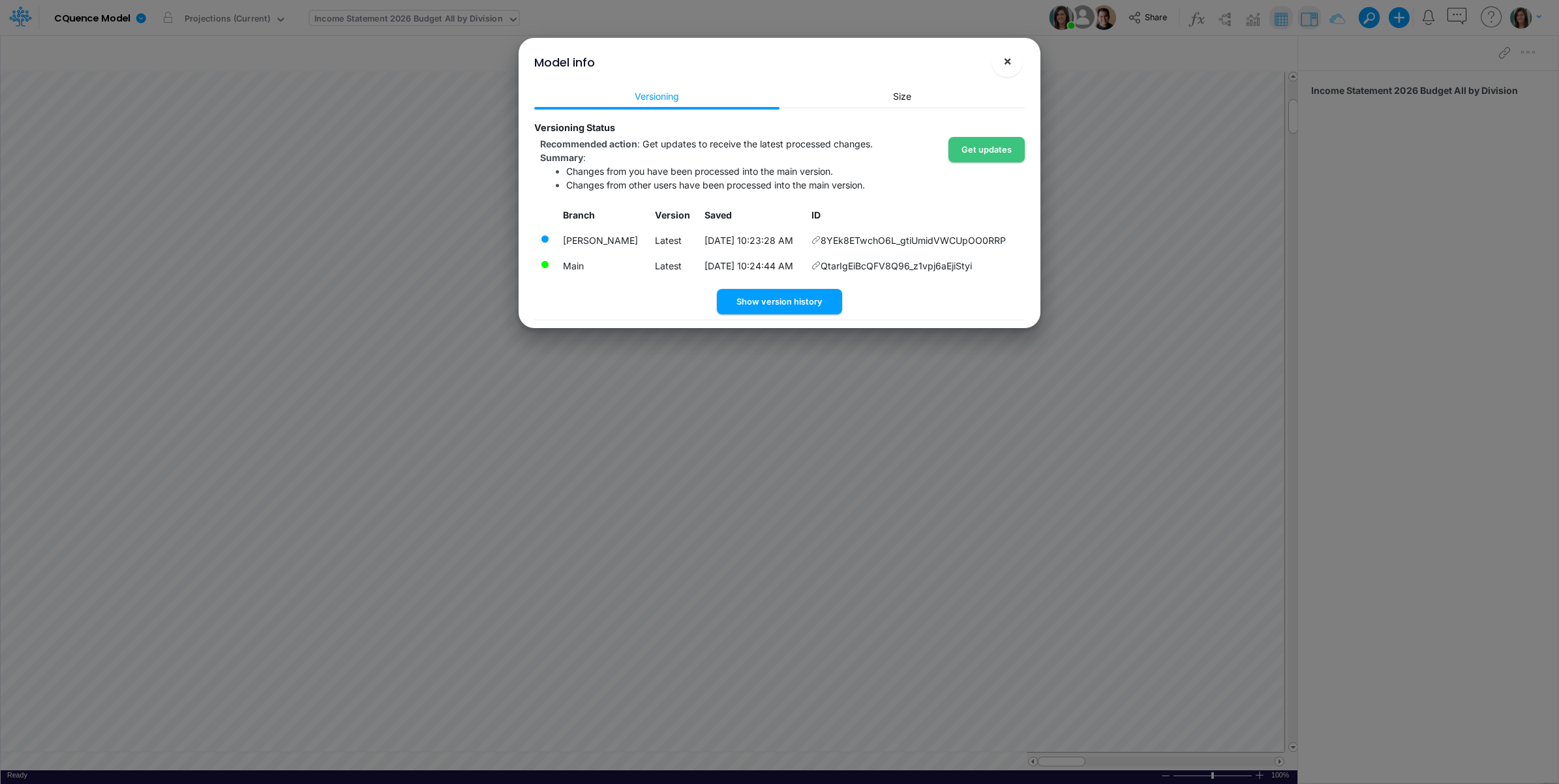
click at [1011, 65] on span "×" at bounding box center [1007, 61] width 9 height 16
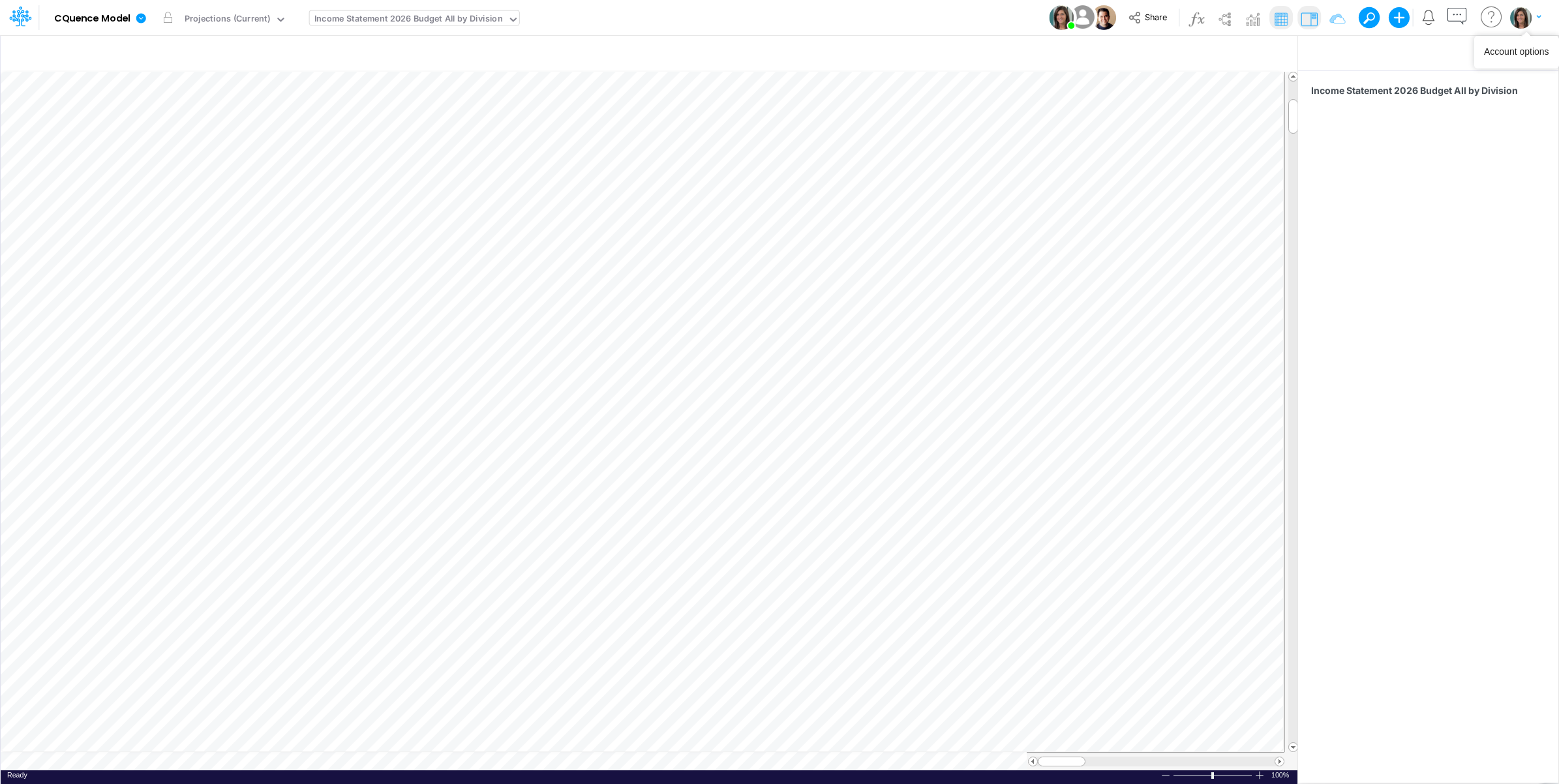
click at [1527, 12] on img "button" at bounding box center [1521, 17] width 22 height 22
click at [1487, 77] on button "Log out" at bounding box center [1472, 77] width 139 height 20
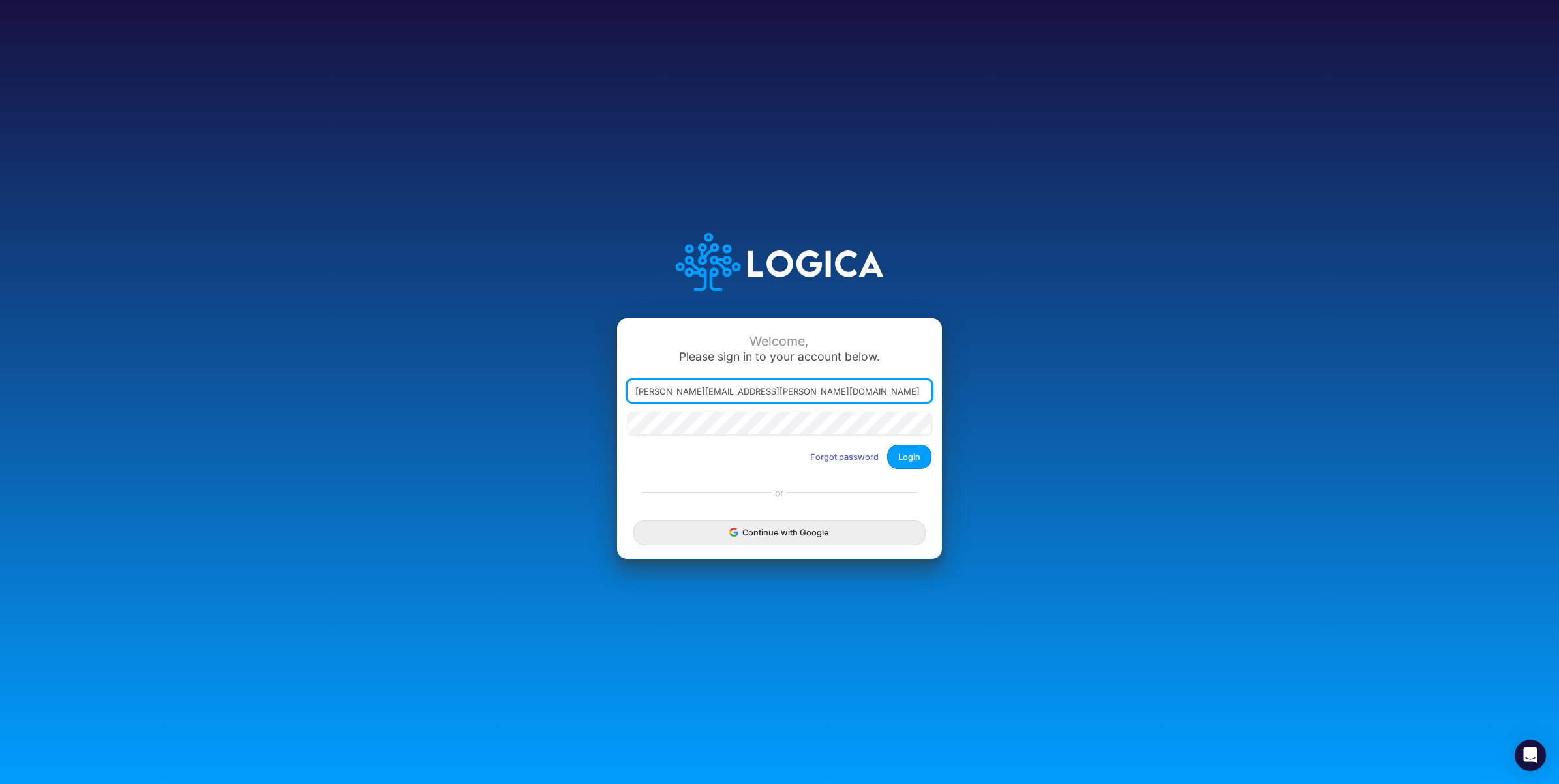
drag, startPoint x: 693, startPoint y: 393, endPoint x: 993, endPoint y: 387, distance: 300.1
click at [989, 387] on div "Welcome, Please sign in to your account below. carissa.castro@logica.cloud Forg…" at bounding box center [779, 391] width 1039 height 372
type input "carissa.castro+hc@logica.cloud"
click at [908, 457] on button "Login" at bounding box center [909, 457] width 44 height 24
